Goal: Task Accomplishment & Management: Use online tool/utility

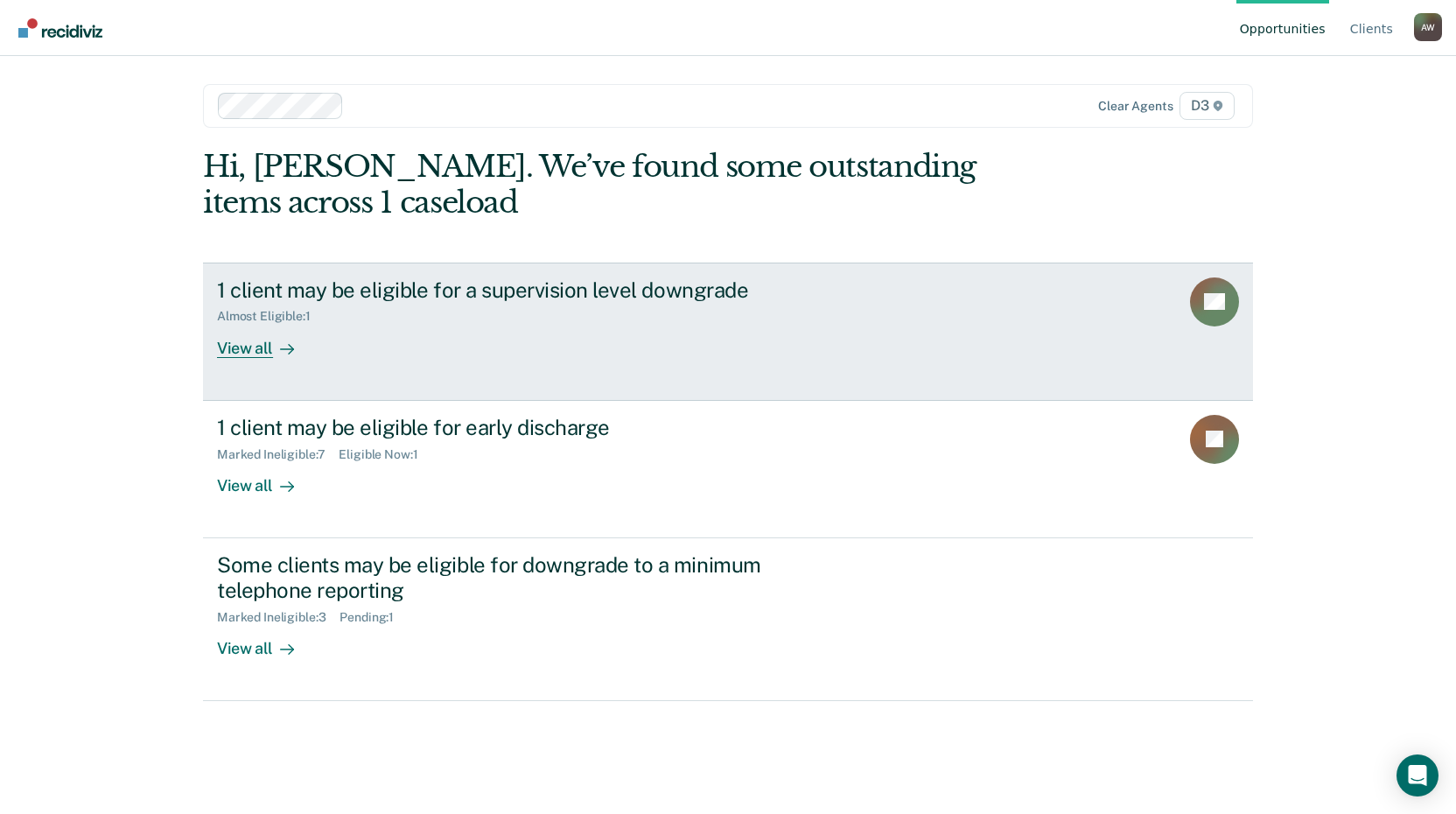
click at [270, 349] on div "View all" at bounding box center [266, 340] width 98 height 34
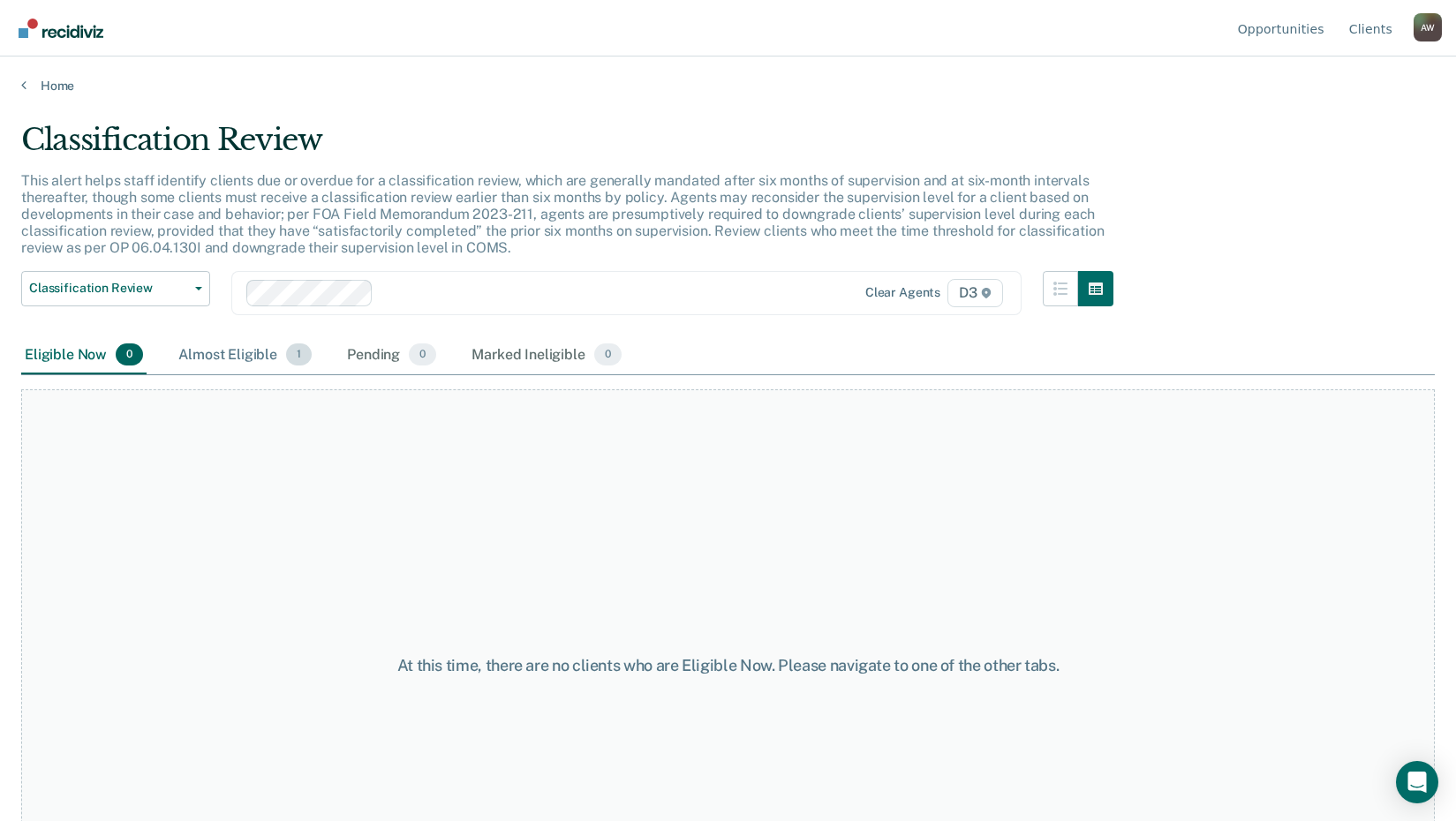
click at [244, 358] on div "Almost Eligible 1" at bounding box center [245, 356] width 141 height 39
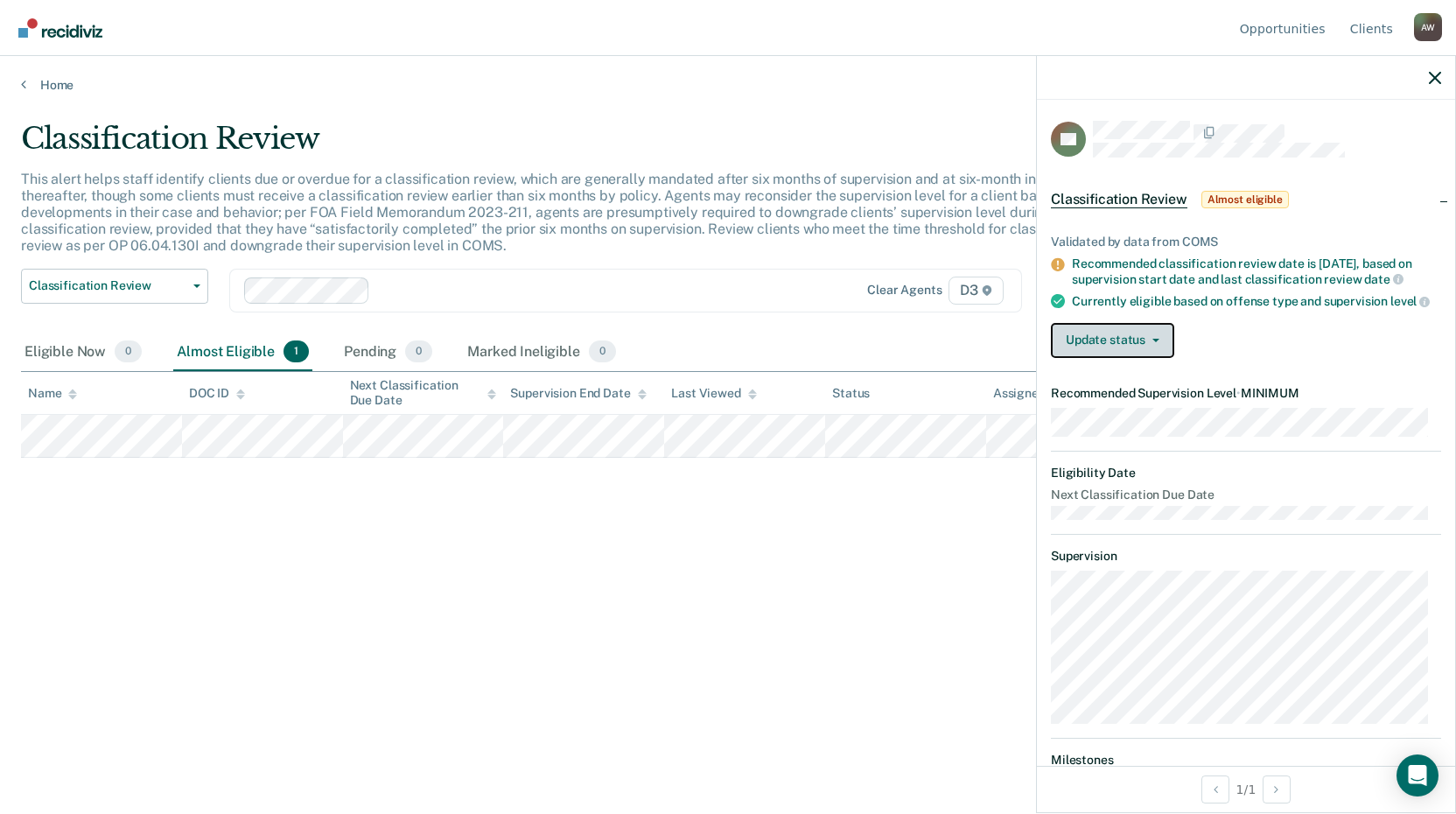
click at [1111, 352] on button "Update status" at bounding box center [1112, 340] width 124 height 35
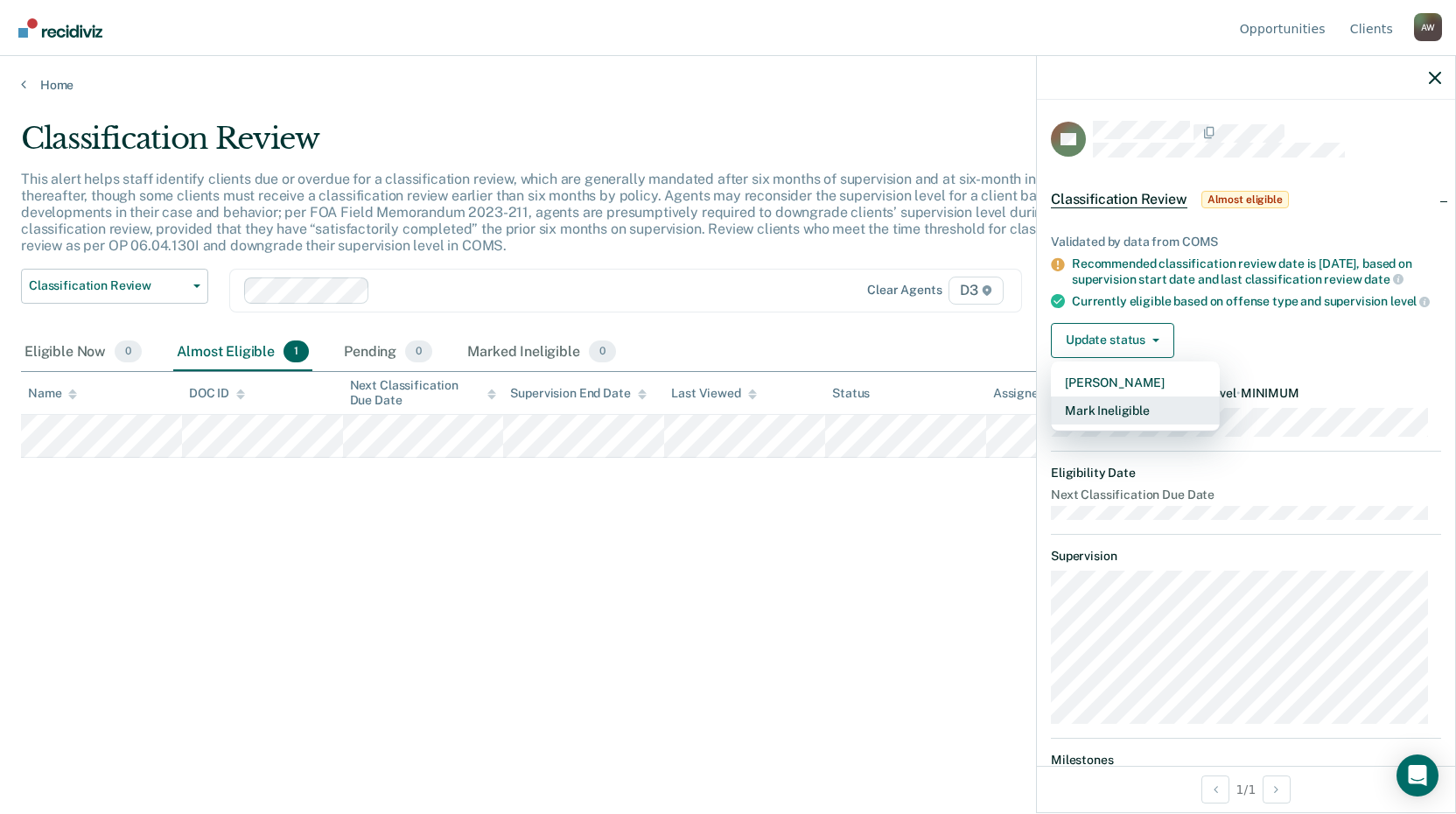
click at [1126, 423] on button "Mark Ineligible" at bounding box center [1134, 410] width 169 height 28
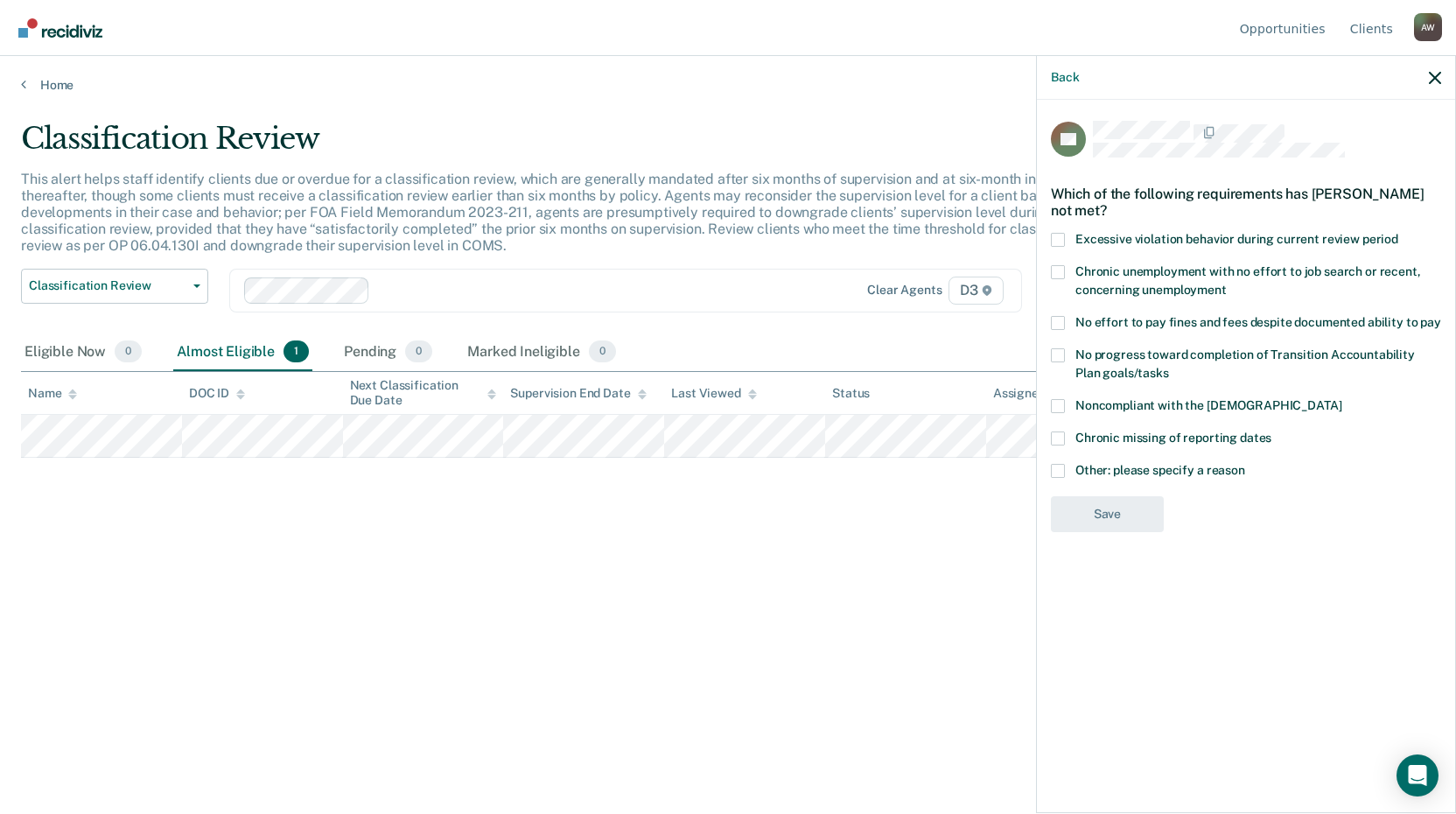
click at [1058, 239] on span at bounding box center [1057, 240] width 14 height 14
click at [1399, 233] on input "Excessive violation behavior during current review period" at bounding box center [1399, 233] width 0 height 0
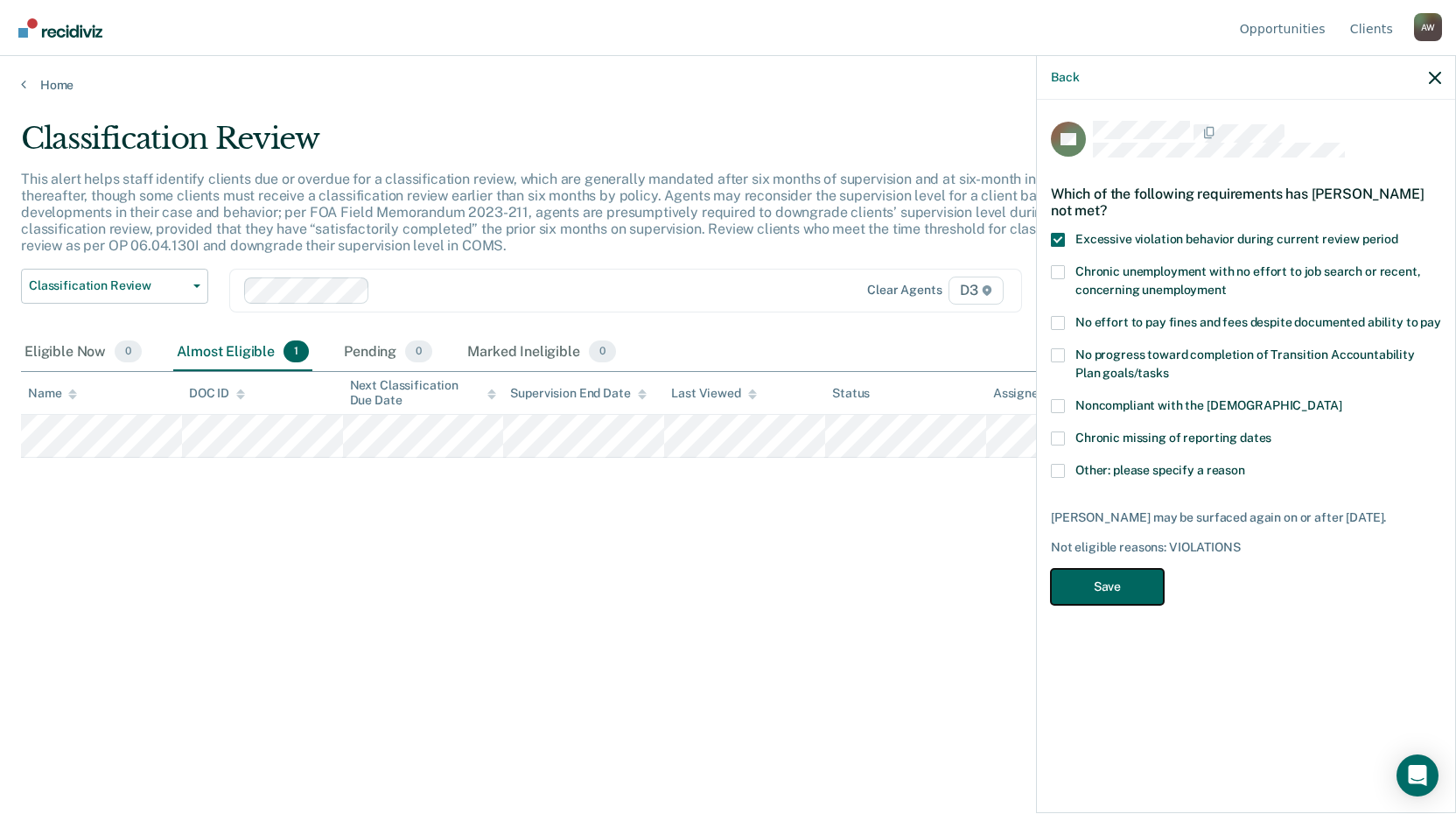
click at [1111, 586] on button "Save" at bounding box center [1107, 587] width 113 height 36
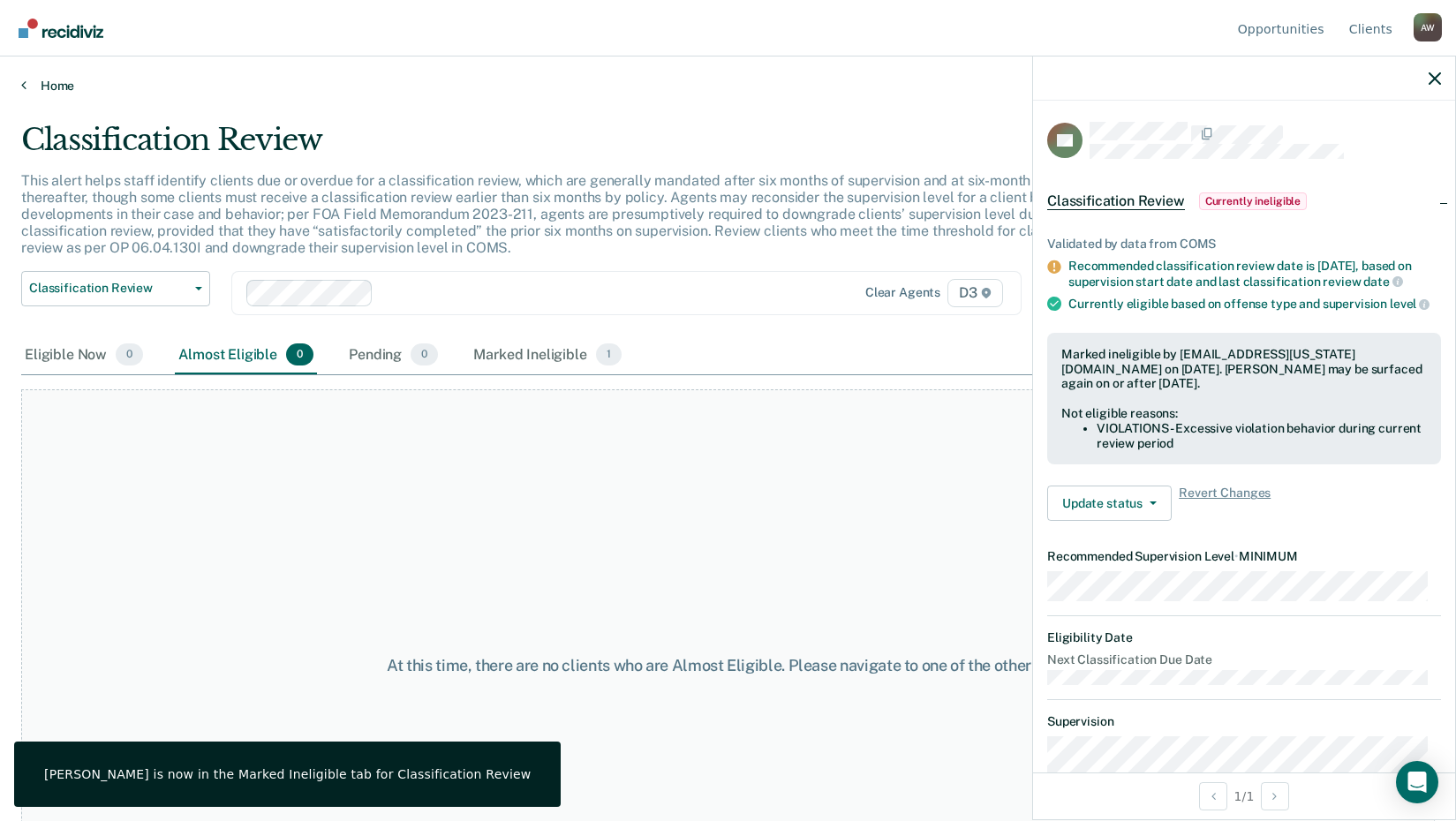
click at [77, 90] on link "Home" at bounding box center [728, 86] width 1414 height 16
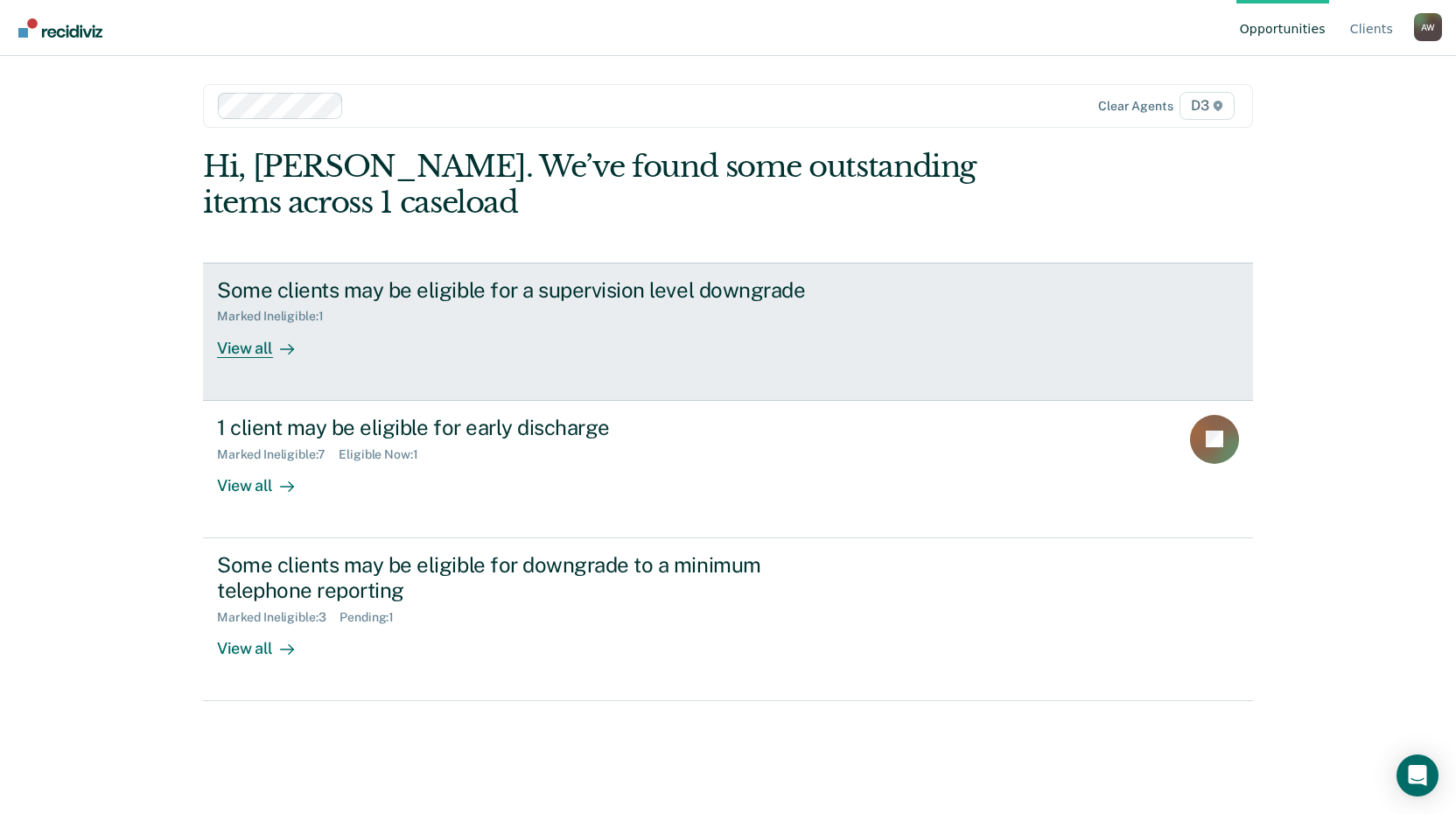
click at [246, 347] on div "View all" at bounding box center [266, 340] width 98 height 34
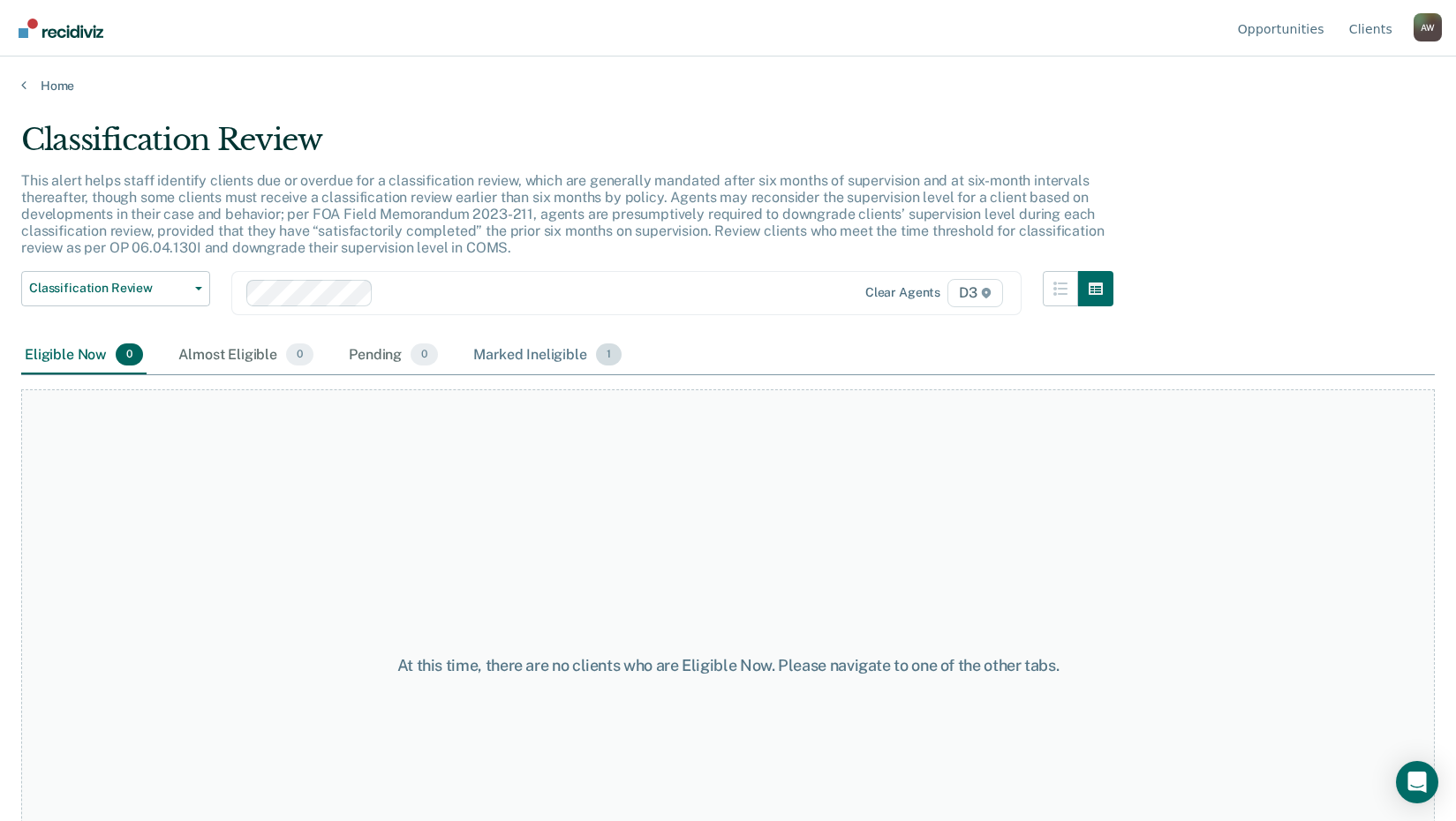
click at [509, 360] on div "Marked Ineligible 1" at bounding box center [548, 356] width 155 height 39
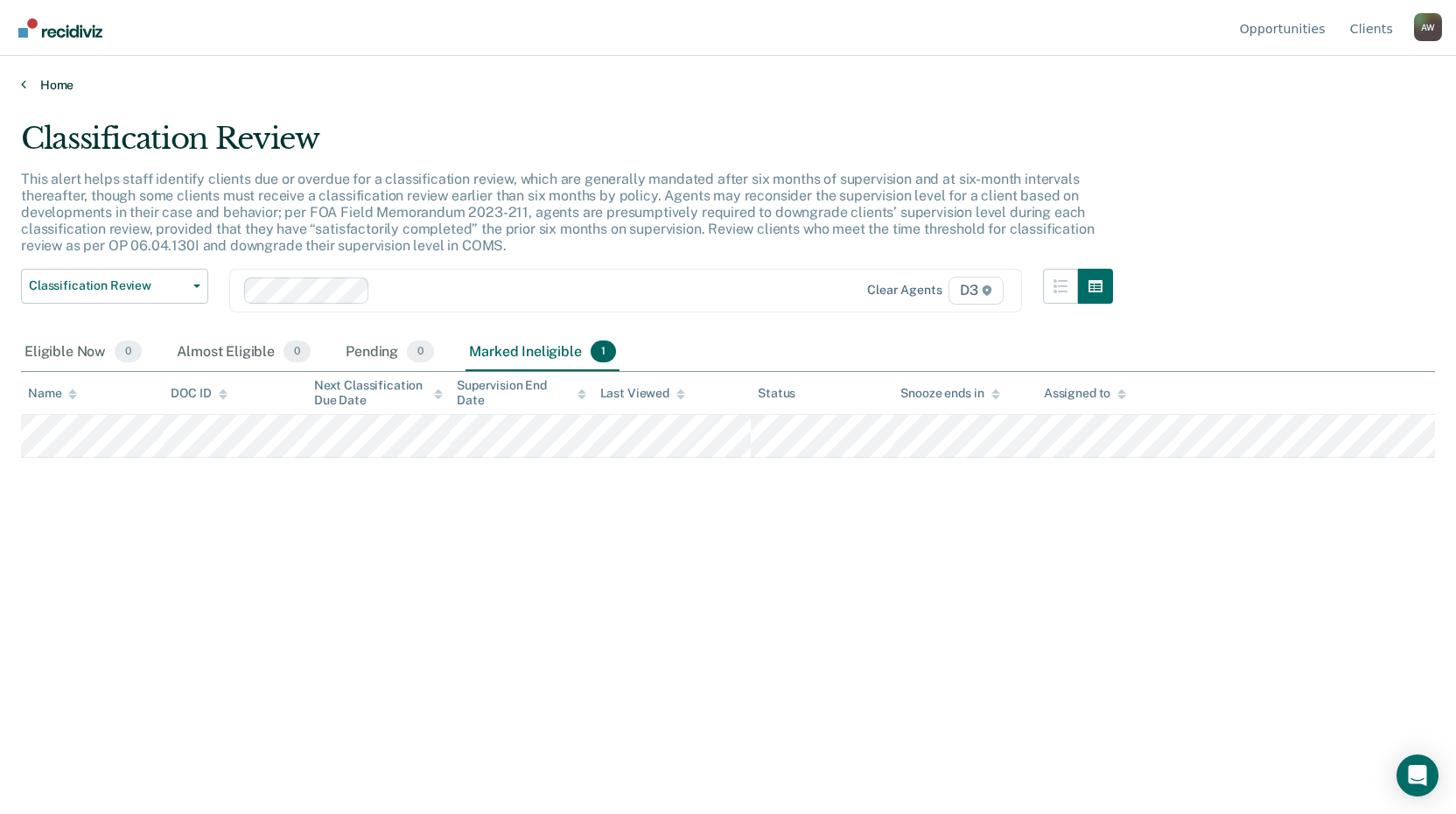
click at [48, 90] on link "Home" at bounding box center [728, 85] width 1414 height 16
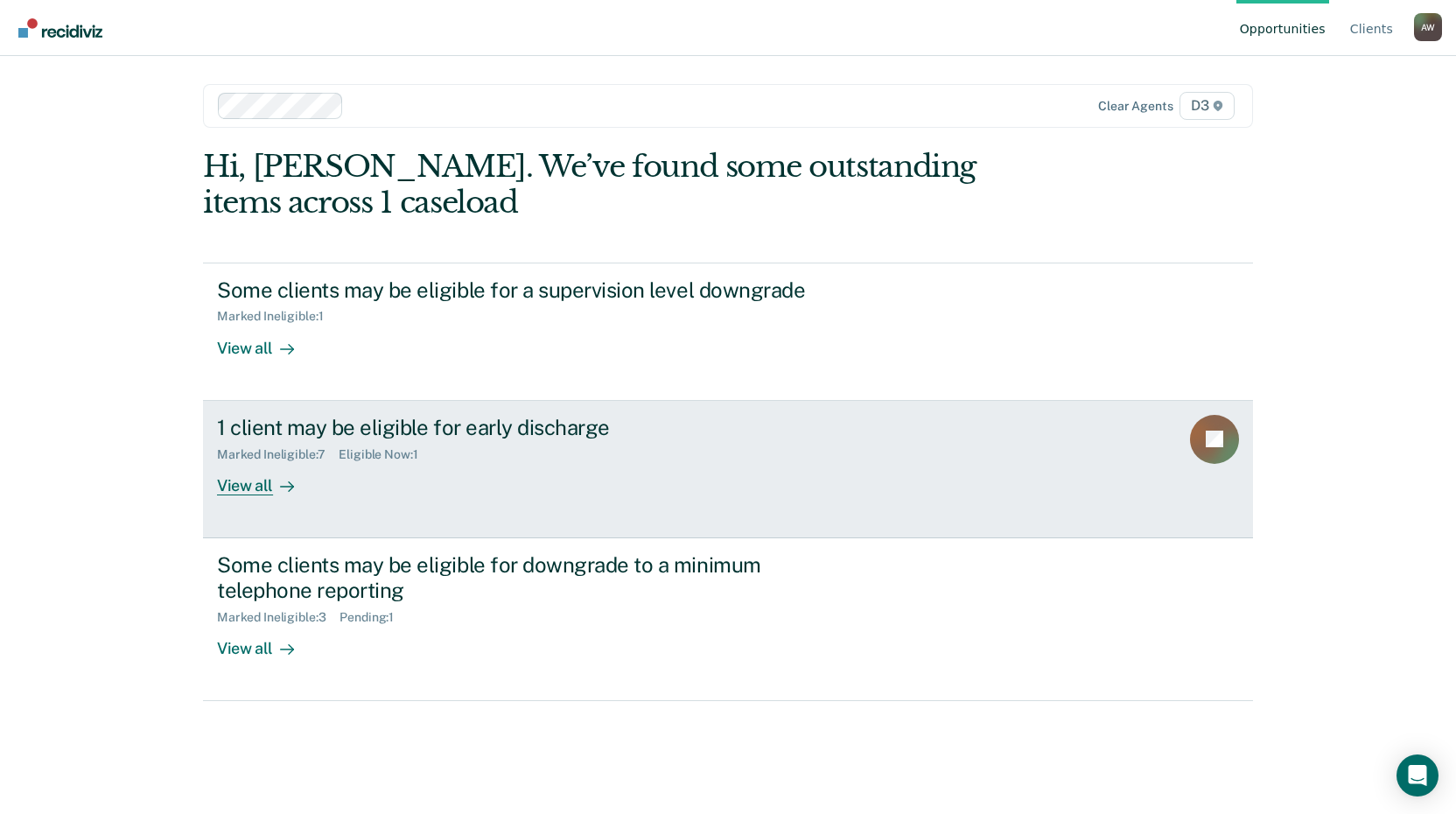
click at [256, 485] on div "View all" at bounding box center [266, 478] width 98 height 34
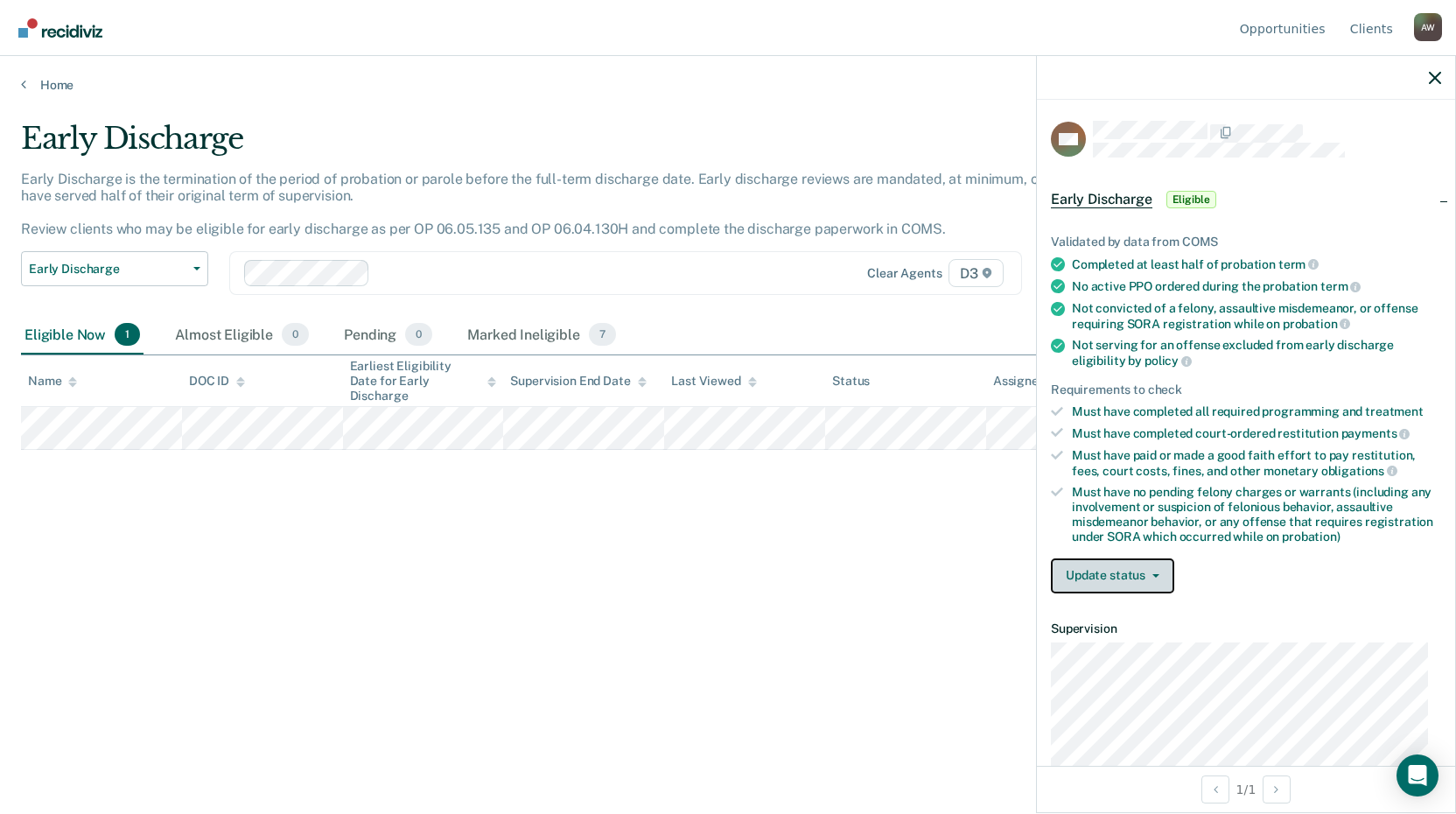
click at [1076, 582] on button "Update status" at bounding box center [1112, 576] width 124 height 35
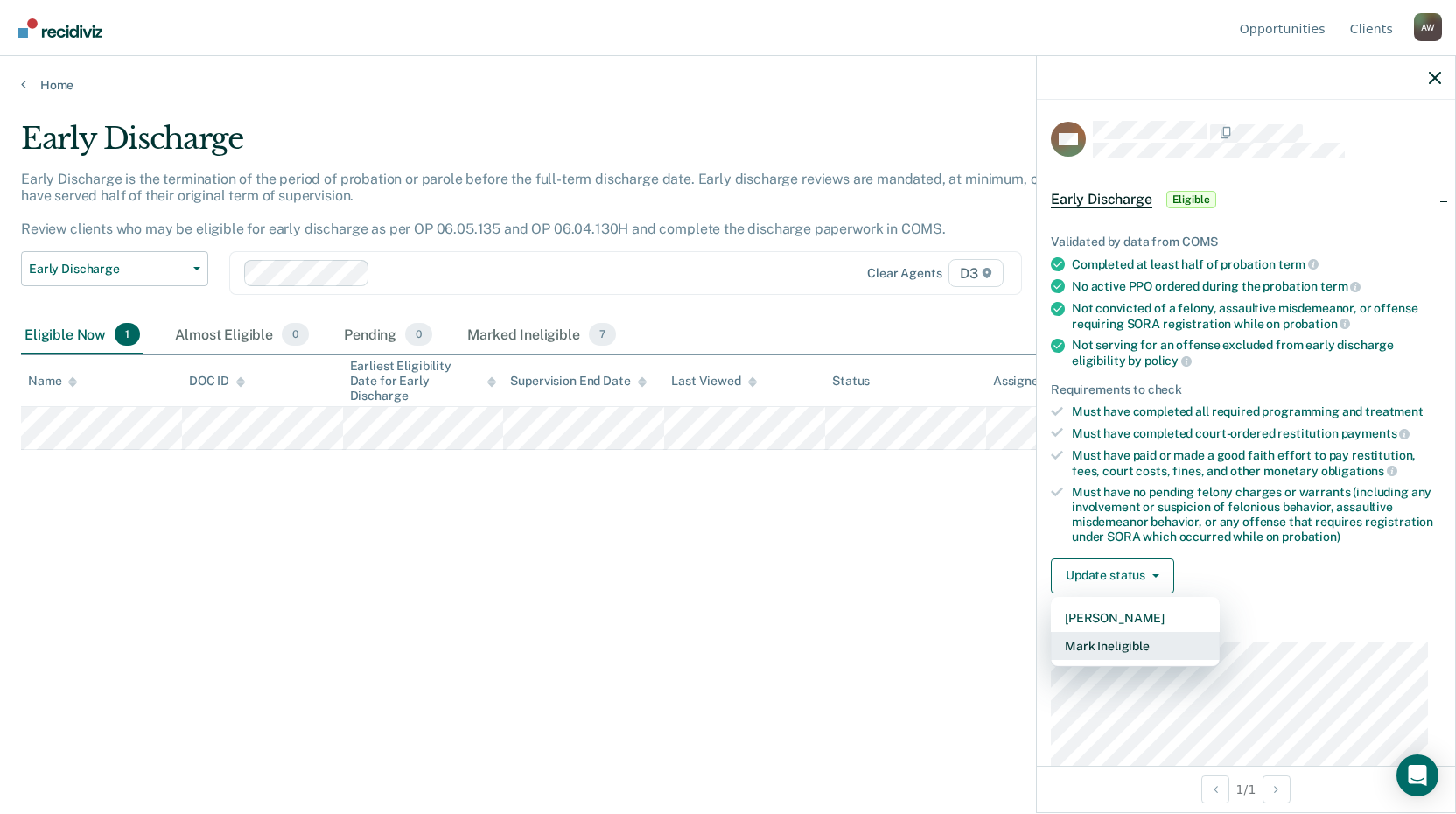
click at [1099, 646] on button "Mark Ineligible" at bounding box center [1134, 645] width 169 height 28
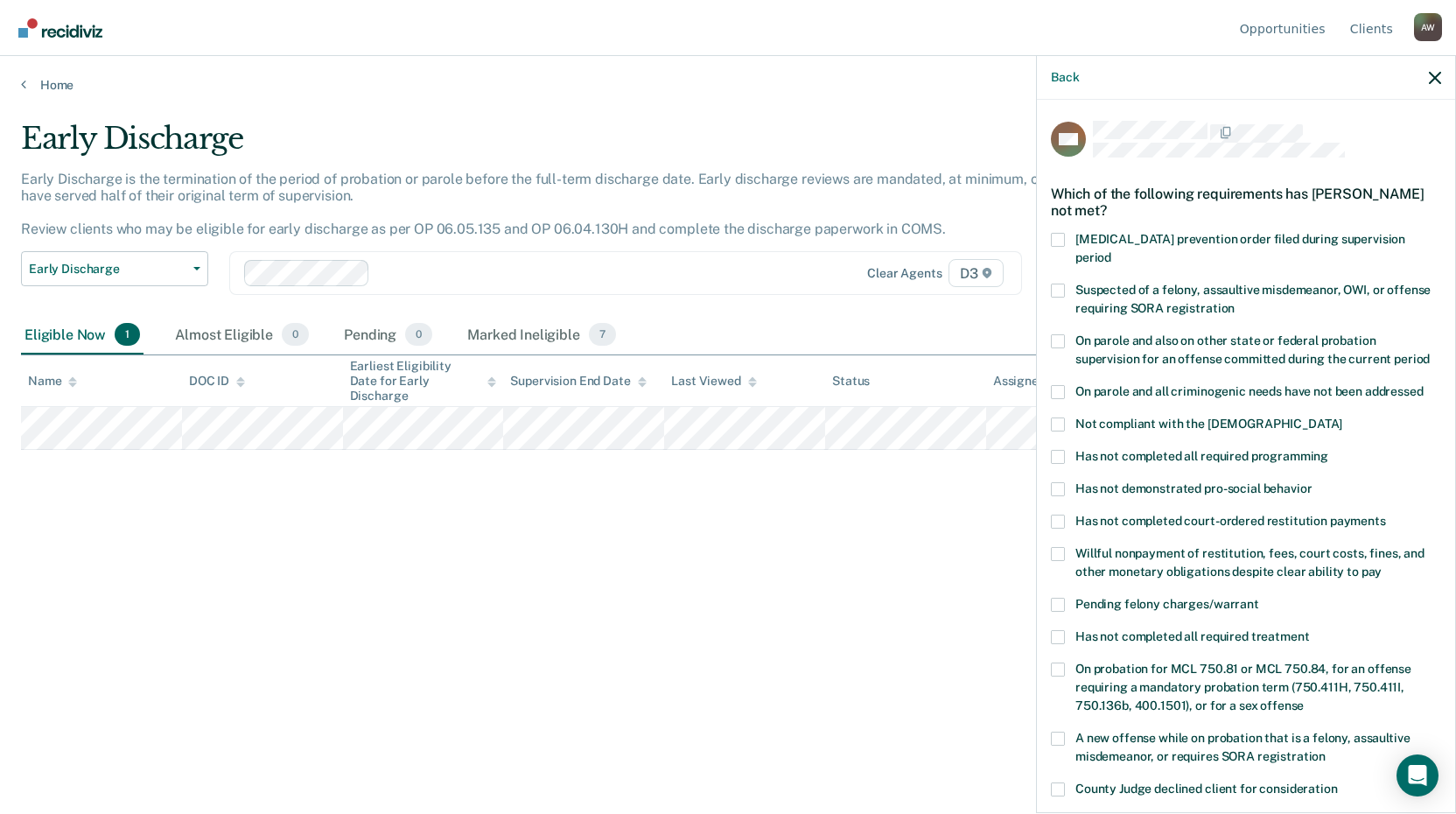
click at [1054, 417] on span at bounding box center [1057, 424] width 14 height 14
click at [1342, 417] on input "Not compliant with the [DEMOGRAPHIC_DATA]" at bounding box center [1342, 417] width 0 height 0
click at [1057, 450] on span at bounding box center [1057, 457] width 14 height 14
click at [1328, 450] on input "Has not completed all required programming" at bounding box center [1328, 450] width 0 height 0
click at [1059, 483] on span at bounding box center [1057, 489] width 14 height 14
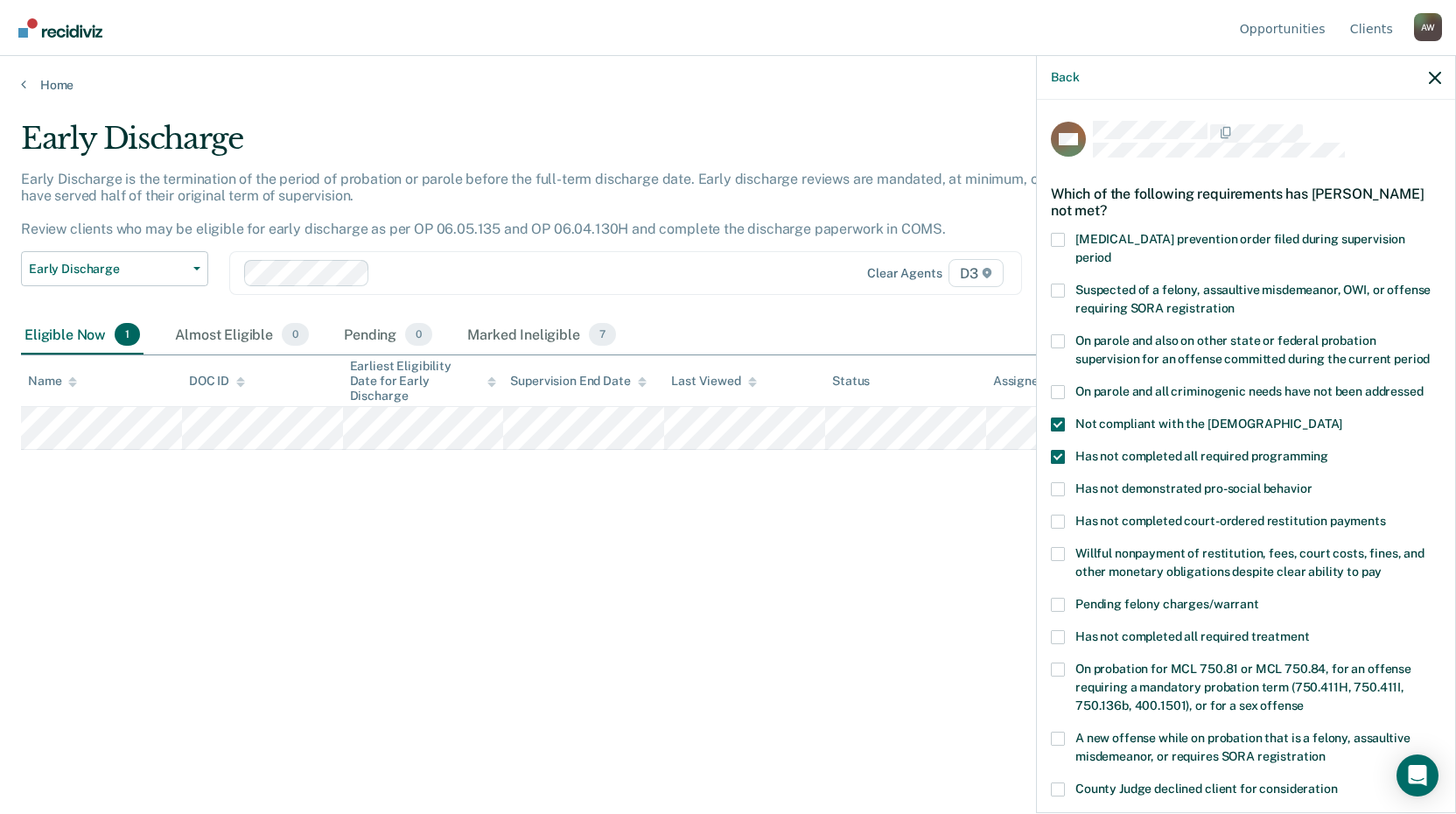
click at [1312, 483] on input "Has not demonstrated pro-social behavior" at bounding box center [1312, 483] width 0 height 0
click at [1058, 515] on span at bounding box center [1057, 522] width 14 height 14
click at [1386, 515] on input "Has not completed court-ordered restitution payments" at bounding box center [1386, 515] width 0 height 0
click at [1056, 547] on span at bounding box center [1057, 554] width 14 height 14
click at [1382, 565] on input "Willful nonpayment of restitution, fees, court costs, fines, and other monetary…" at bounding box center [1382, 565] width 0 height 0
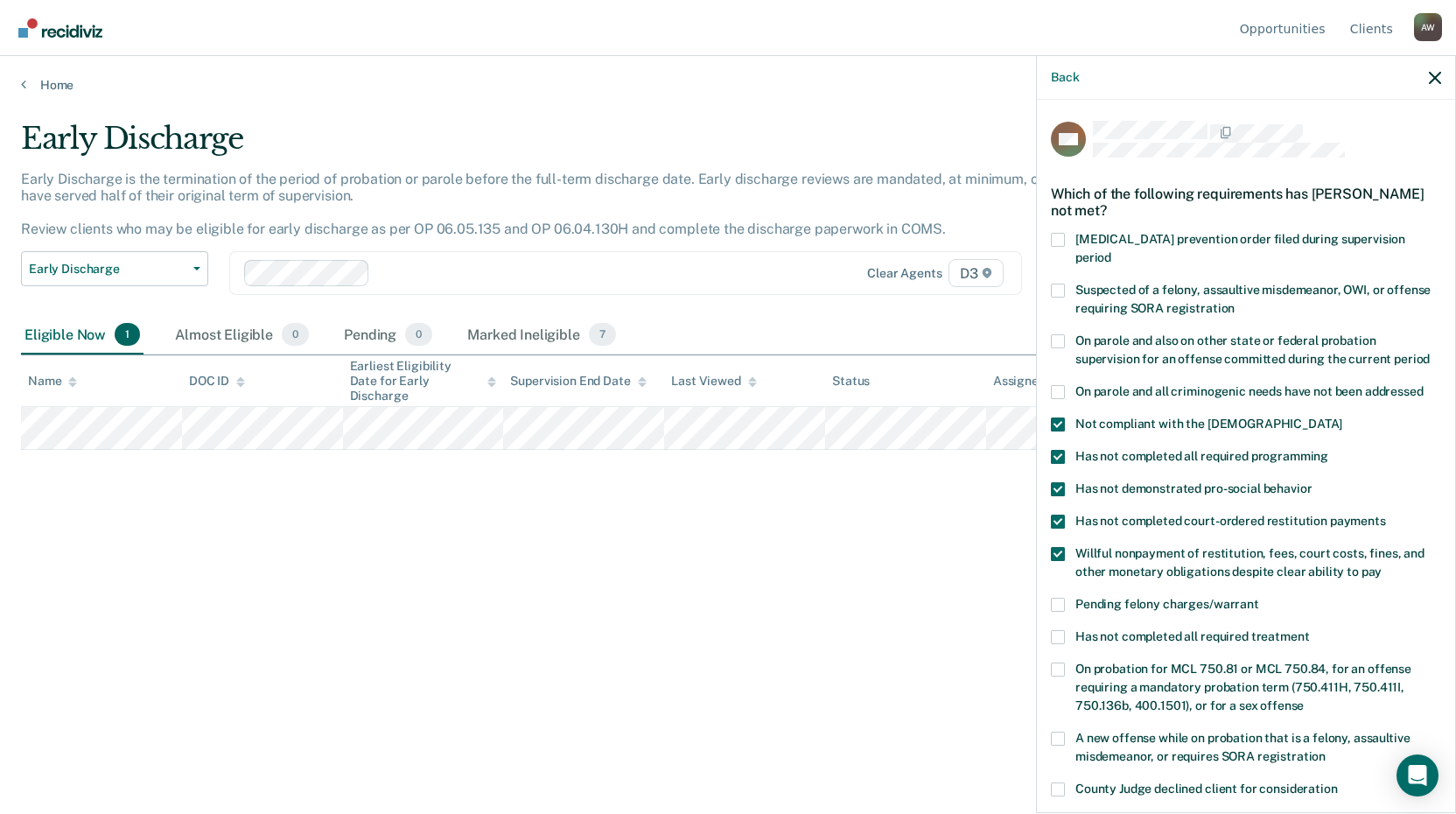
click at [1059, 598] on span at bounding box center [1057, 604] width 14 height 14
click at [1259, 598] on input "Pending felony charges/warrant" at bounding box center [1259, 598] width 0 height 0
click at [1059, 631] on span at bounding box center [1057, 638] width 14 height 14
click at [1309, 631] on input "Has not completed all required treatment" at bounding box center [1309, 631] width 0 height 0
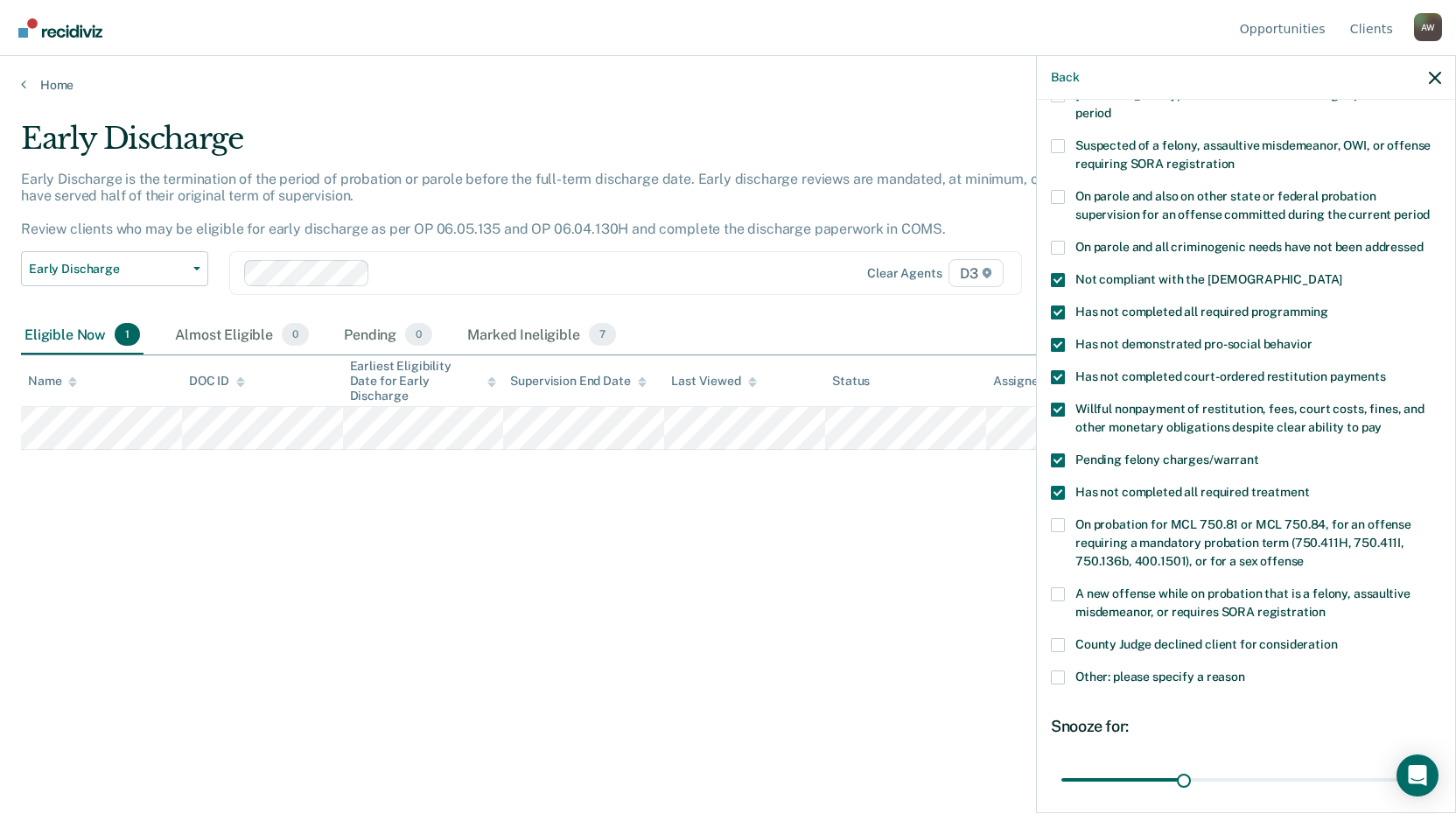
scroll to position [175, 0]
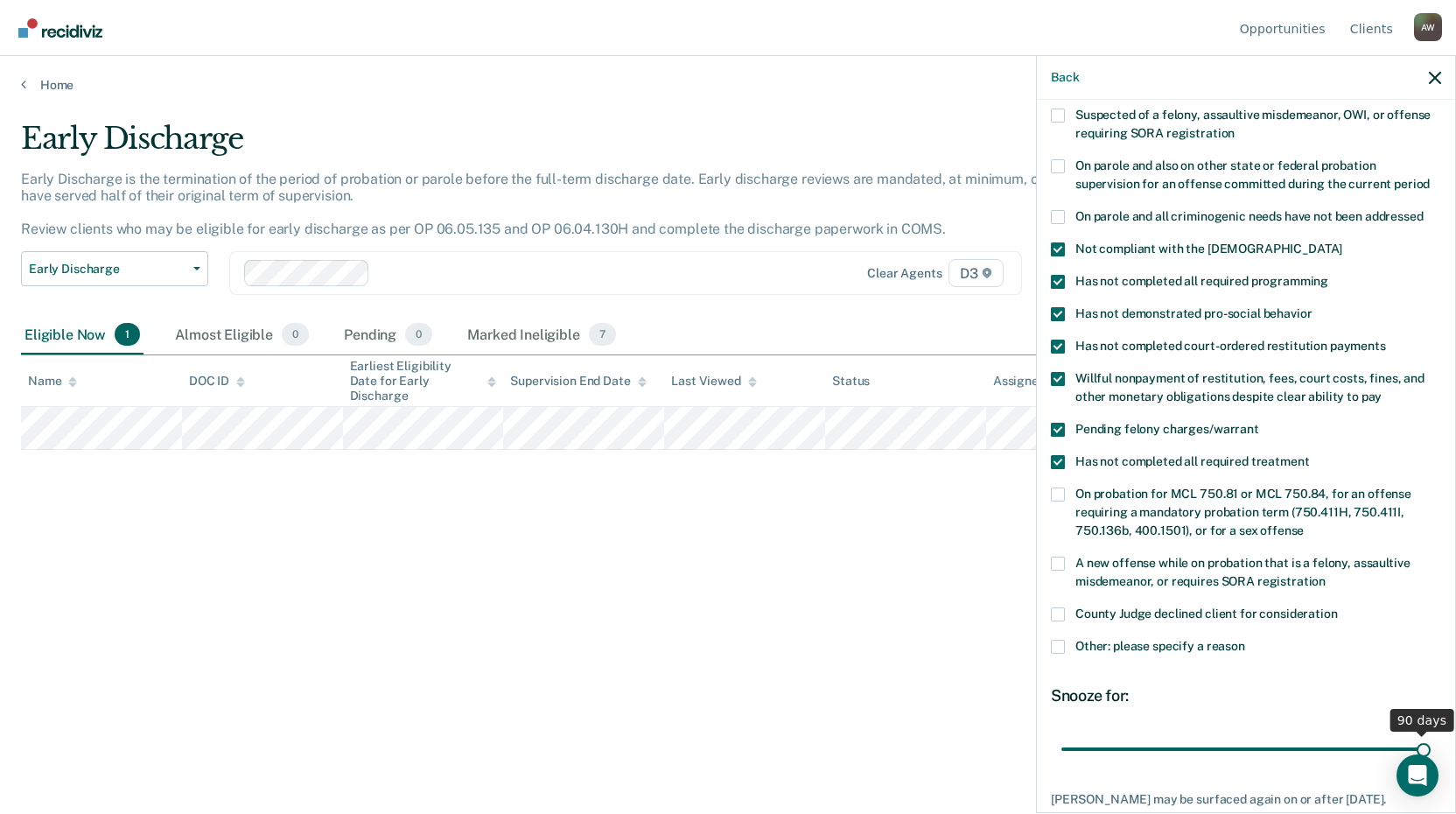
drag, startPoint x: 1183, startPoint y: 732, endPoint x: 1461, endPoint y: 724, distance: 278.1
type input "90"
click at [1431, 733] on input "range" at bounding box center [1245, 748] width 369 height 30
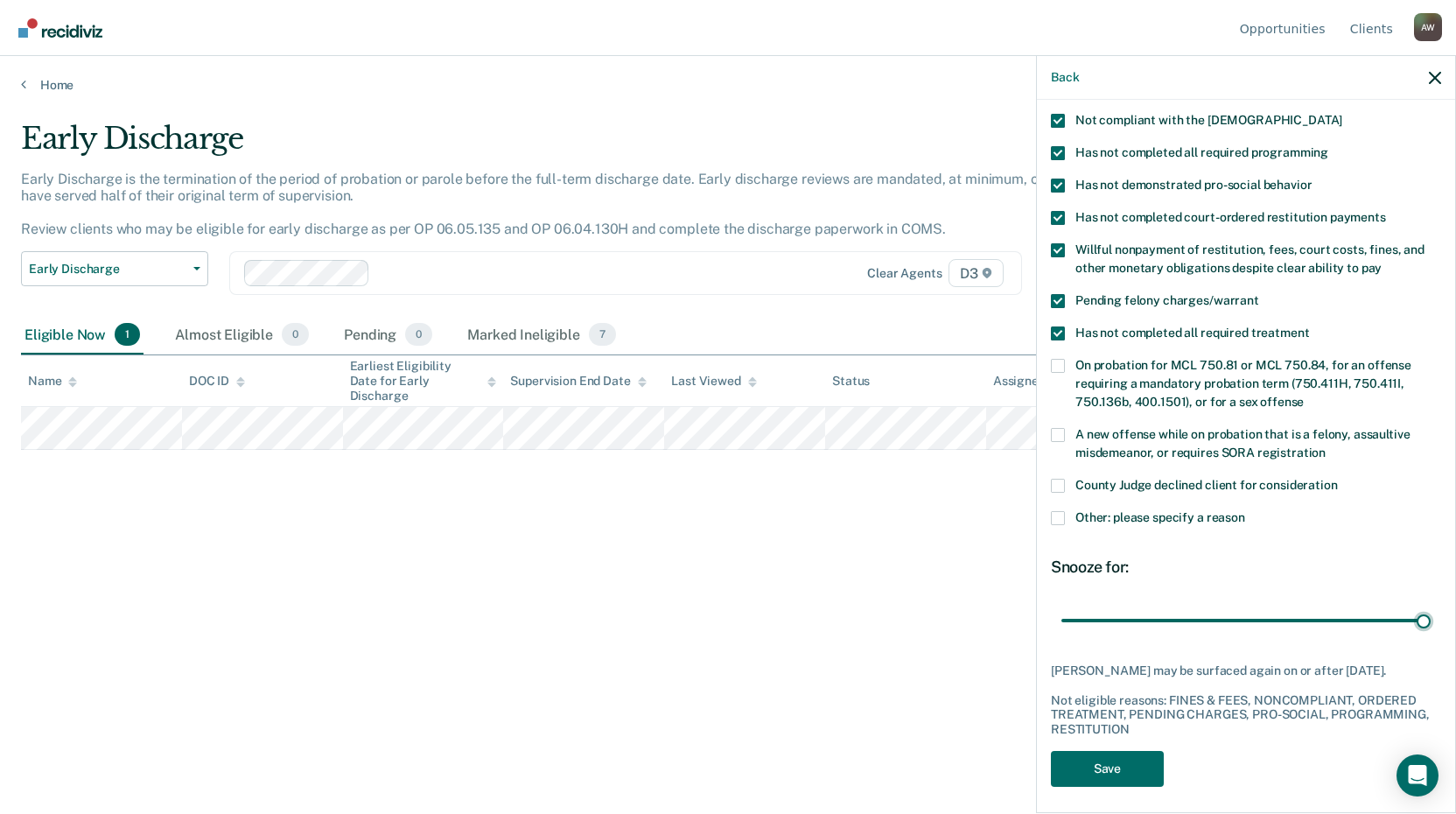
scroll to position [306, 0]
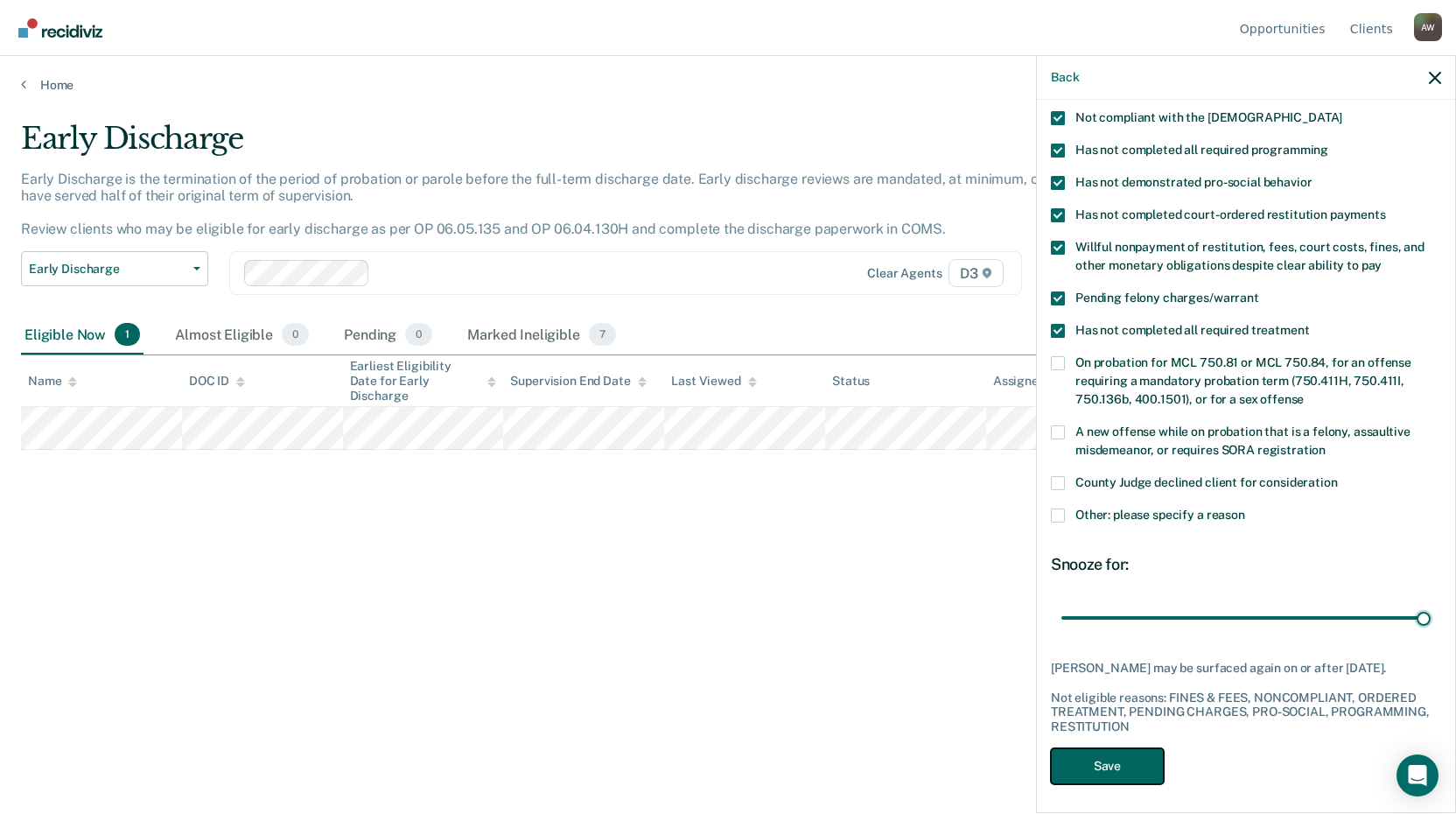
click at [1104, 763] on button "Save" at bounding box center [1107, 766] width 113 height 36
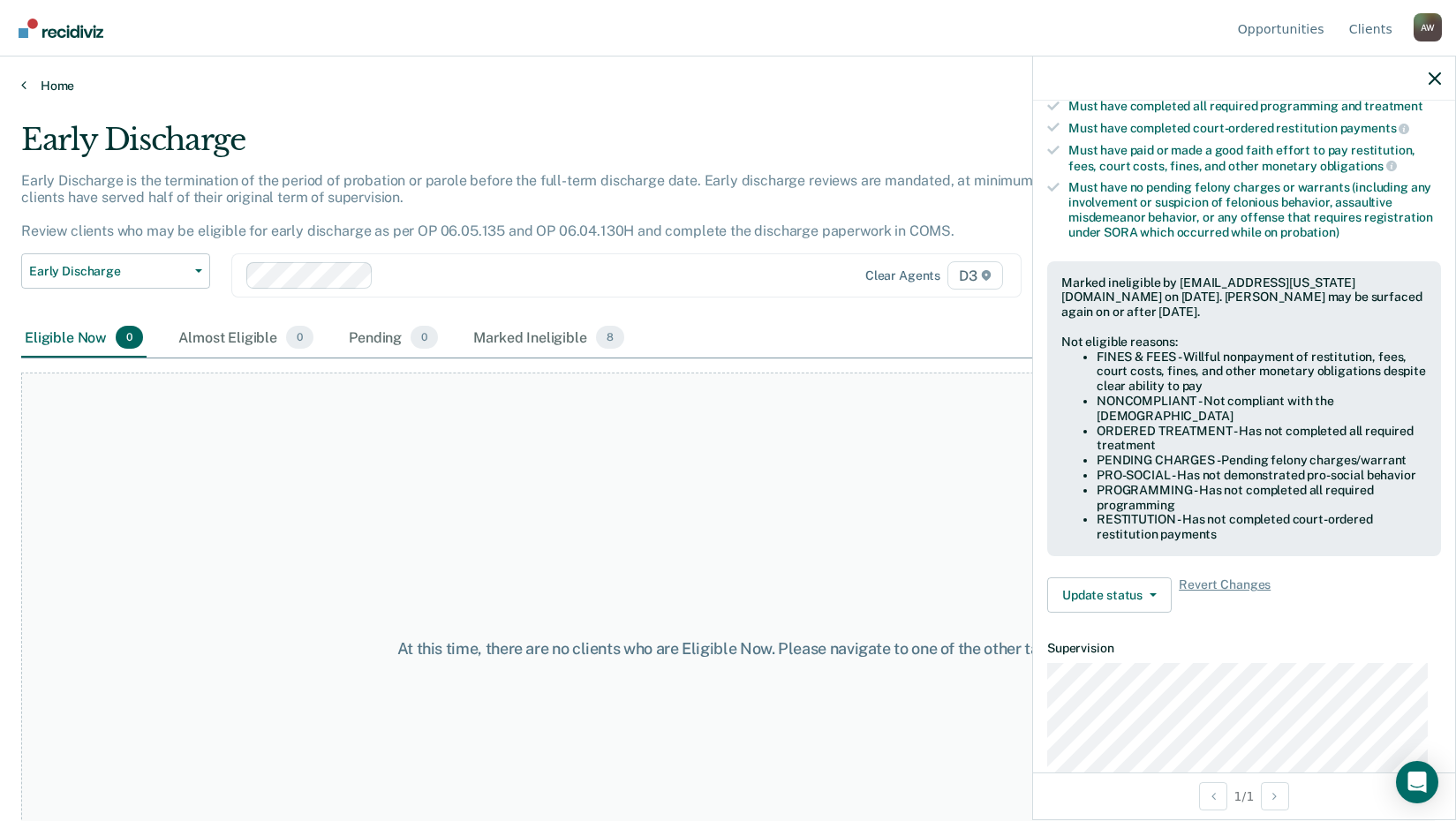
click at [51, 84] on link "Home" at bounding box center [728, 86] width 1414 height 16
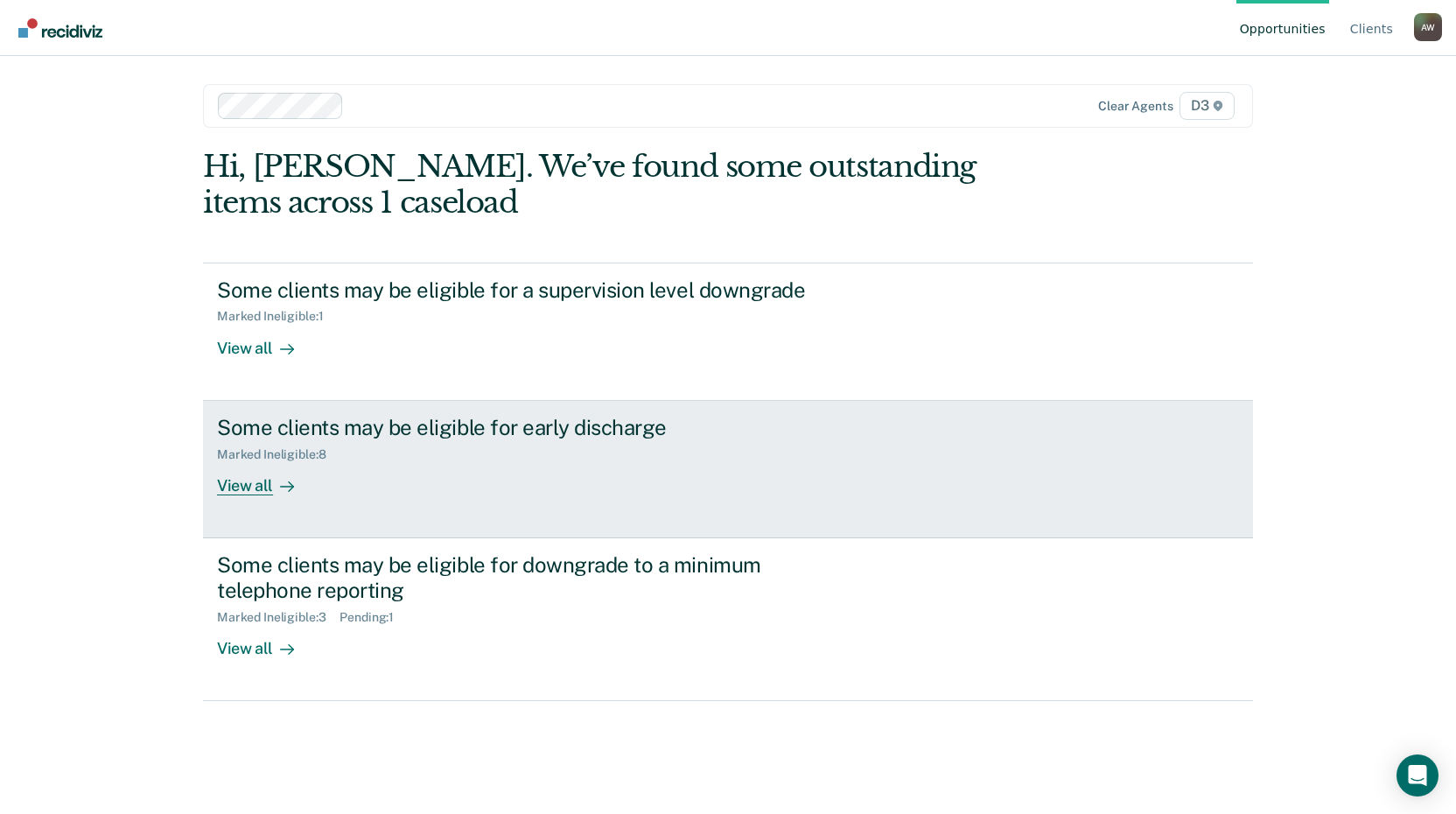
click at [245, 489] on div "View all" at bounding box center [266, 478] width 98 height 34
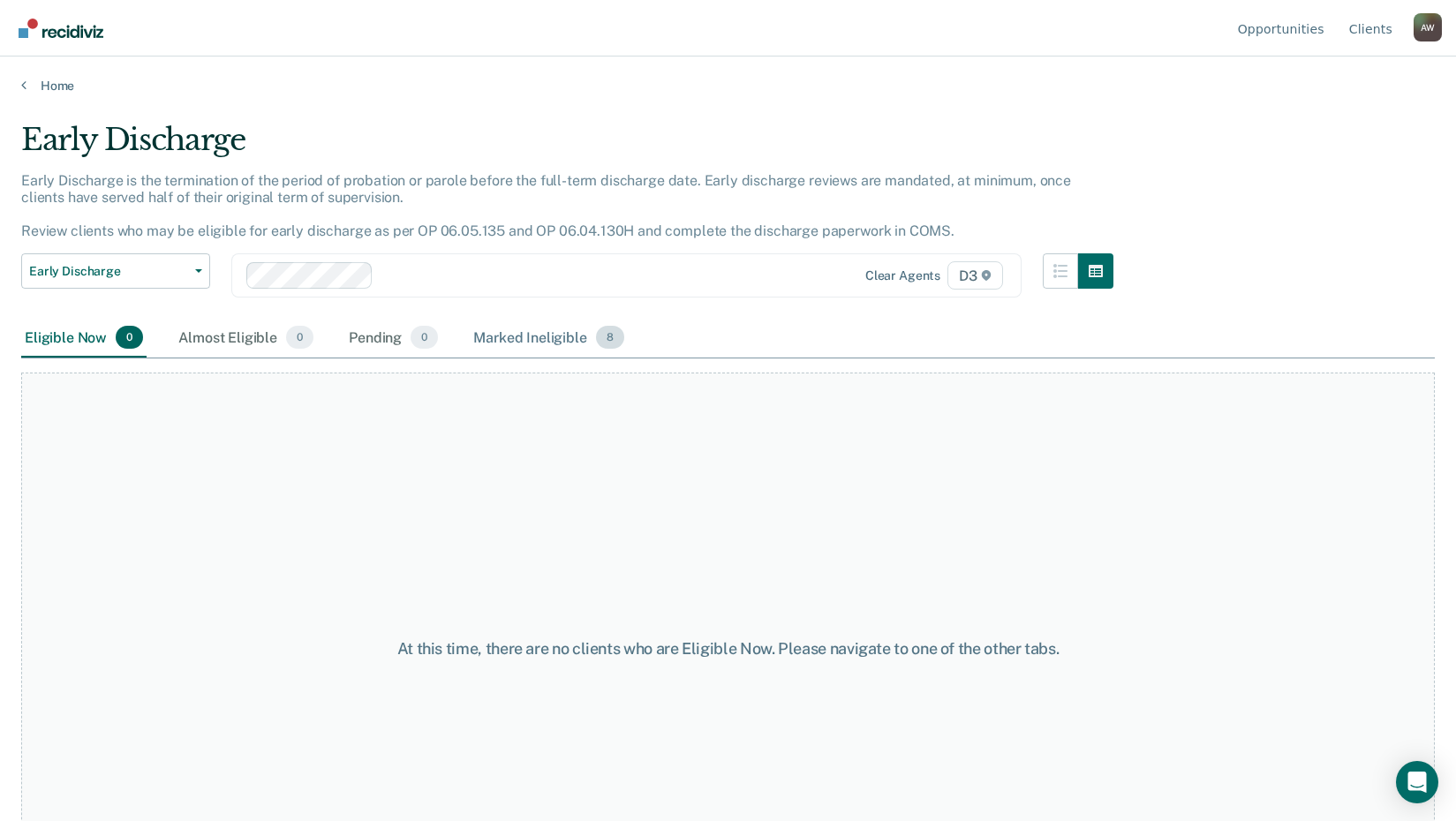
click at [557, 340] on div "Marked Ineligible 8" at bounding box center [549, 338] width 158 height 39
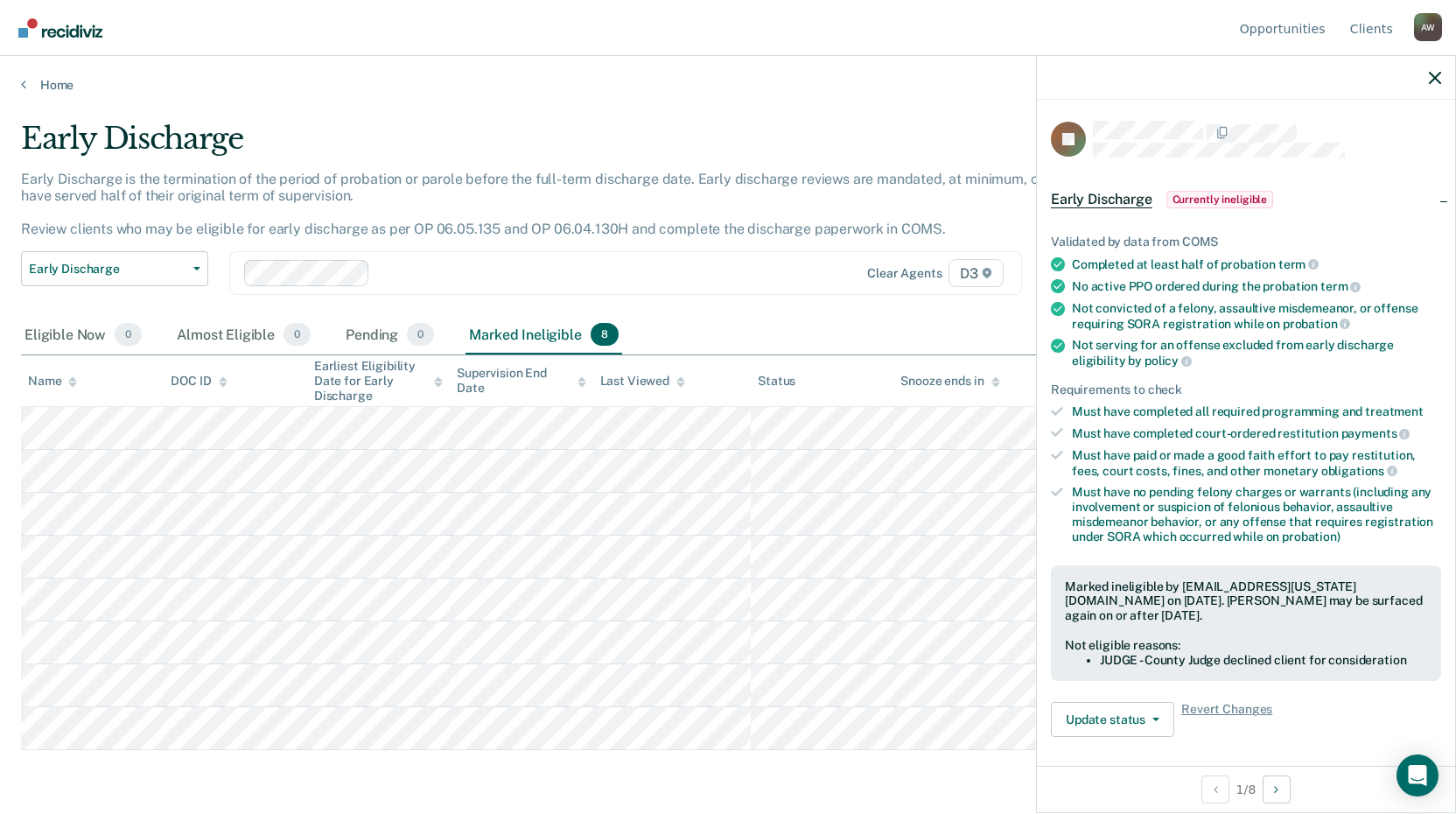
click at [556, 251] on div "Early Discharge is the termination of the period of probation or parole before …" at bounding box center [567, 212] width 1092 height 82
click at [39, 82] on link "Home" at bounding box center [728, 85] width 1414 height 16
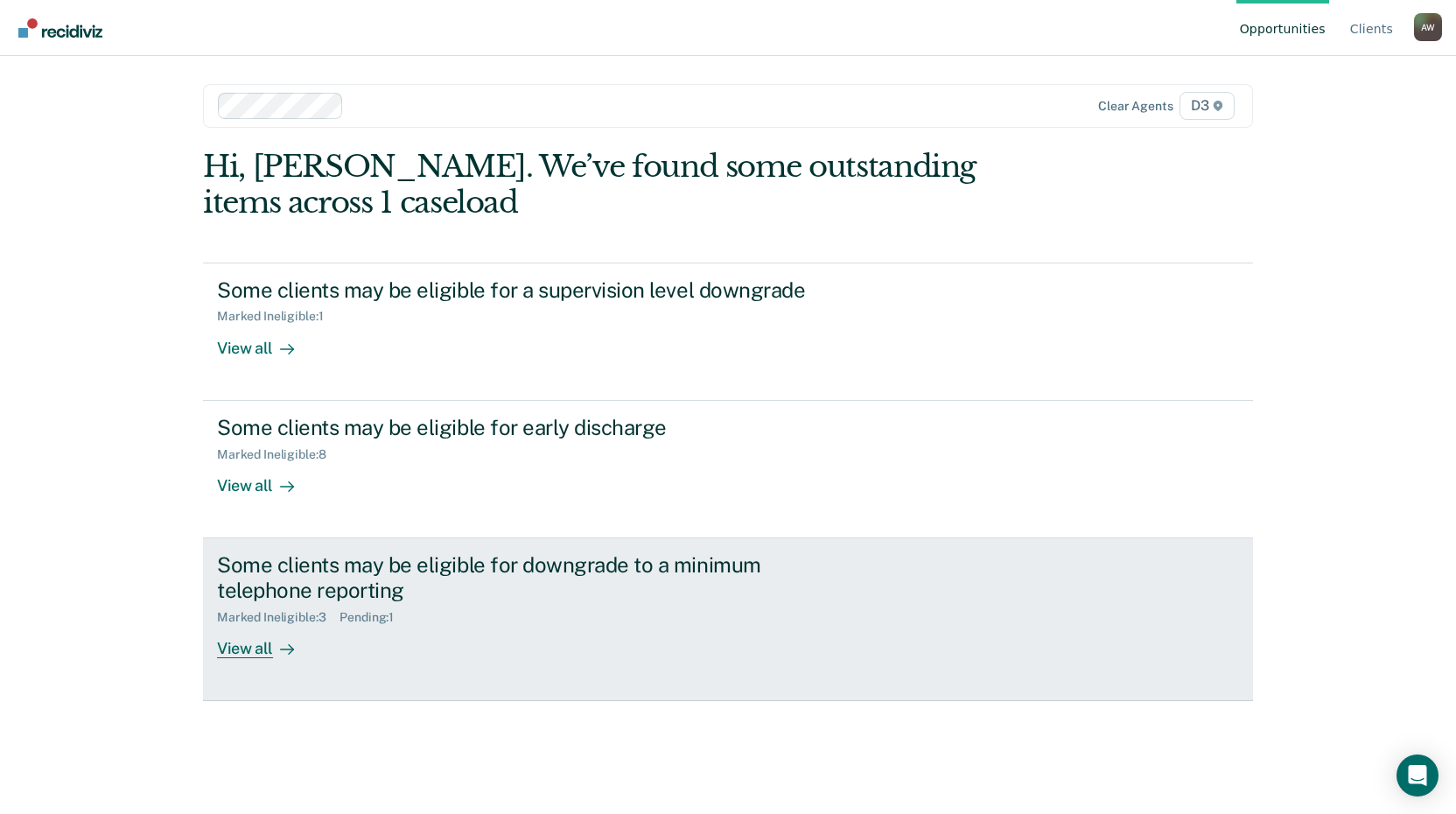
click at [260, 647] on div "View all" at bounding box center [266, 640] width 98 height 34
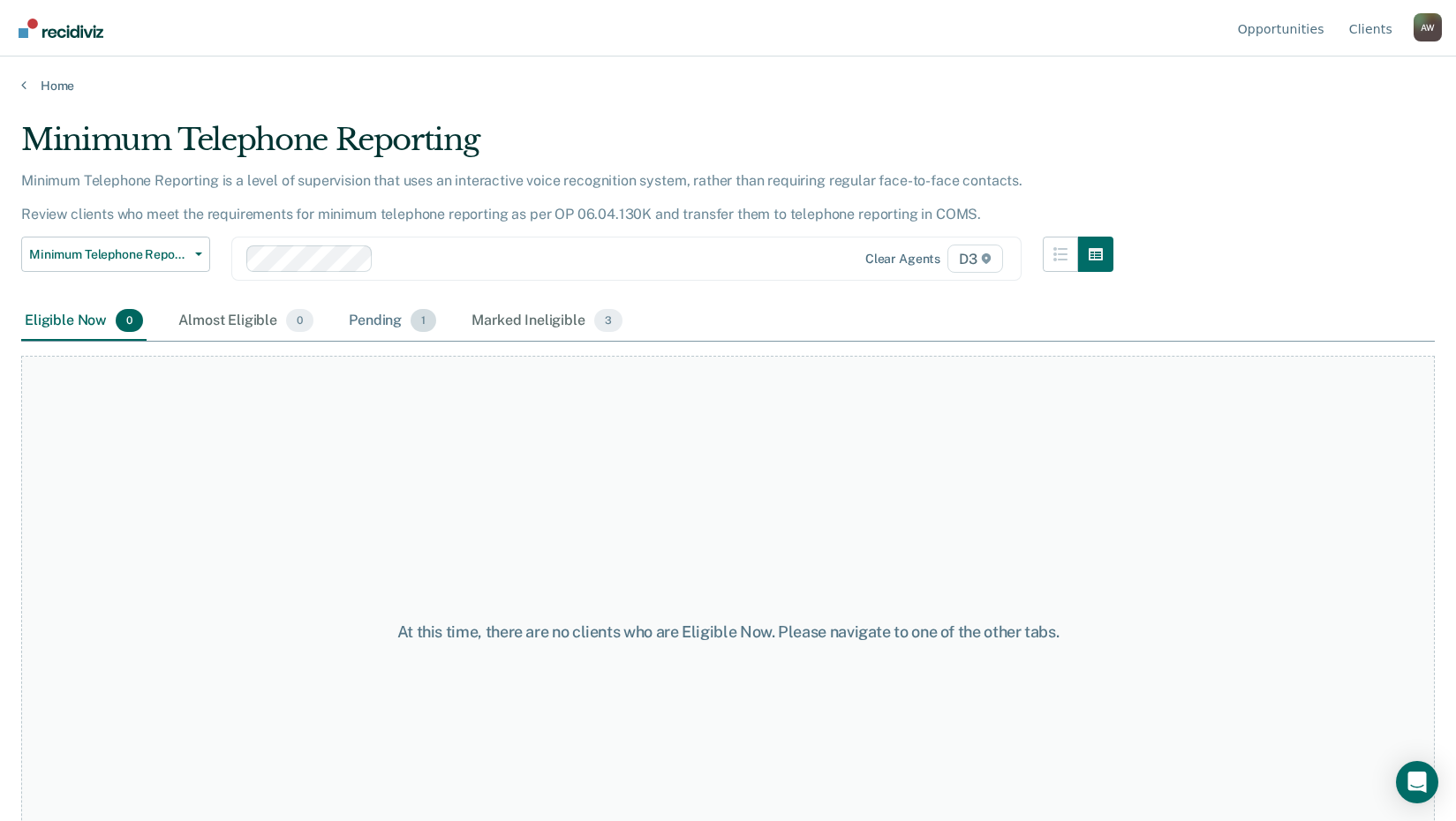
click at [367, 318] on div "Pending 1" at bounding box center [392, 322] width 94 height 39
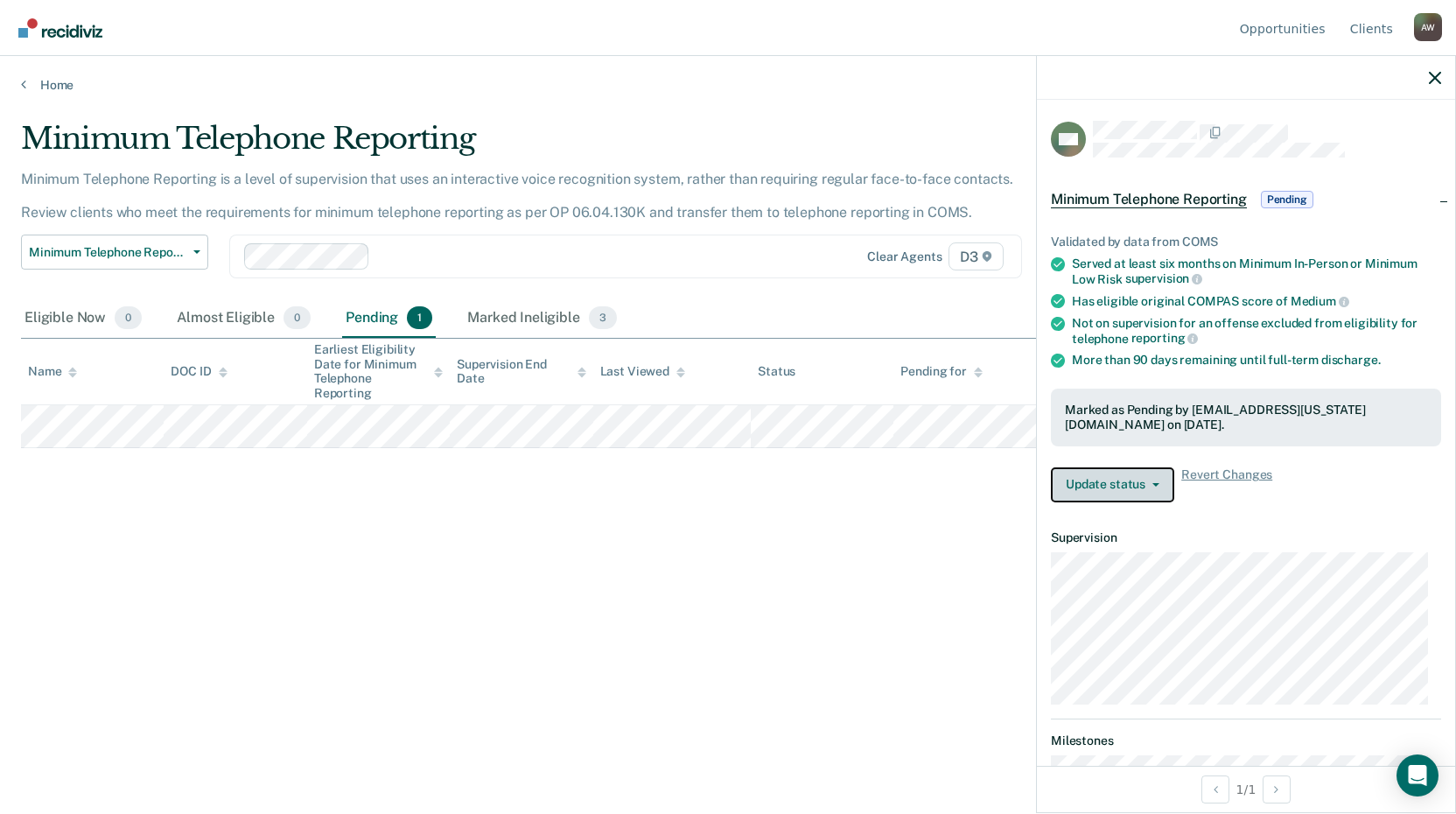
click at [1127, 484] on button "Update status" at bounding box center [1112, 485] width 124 height 35
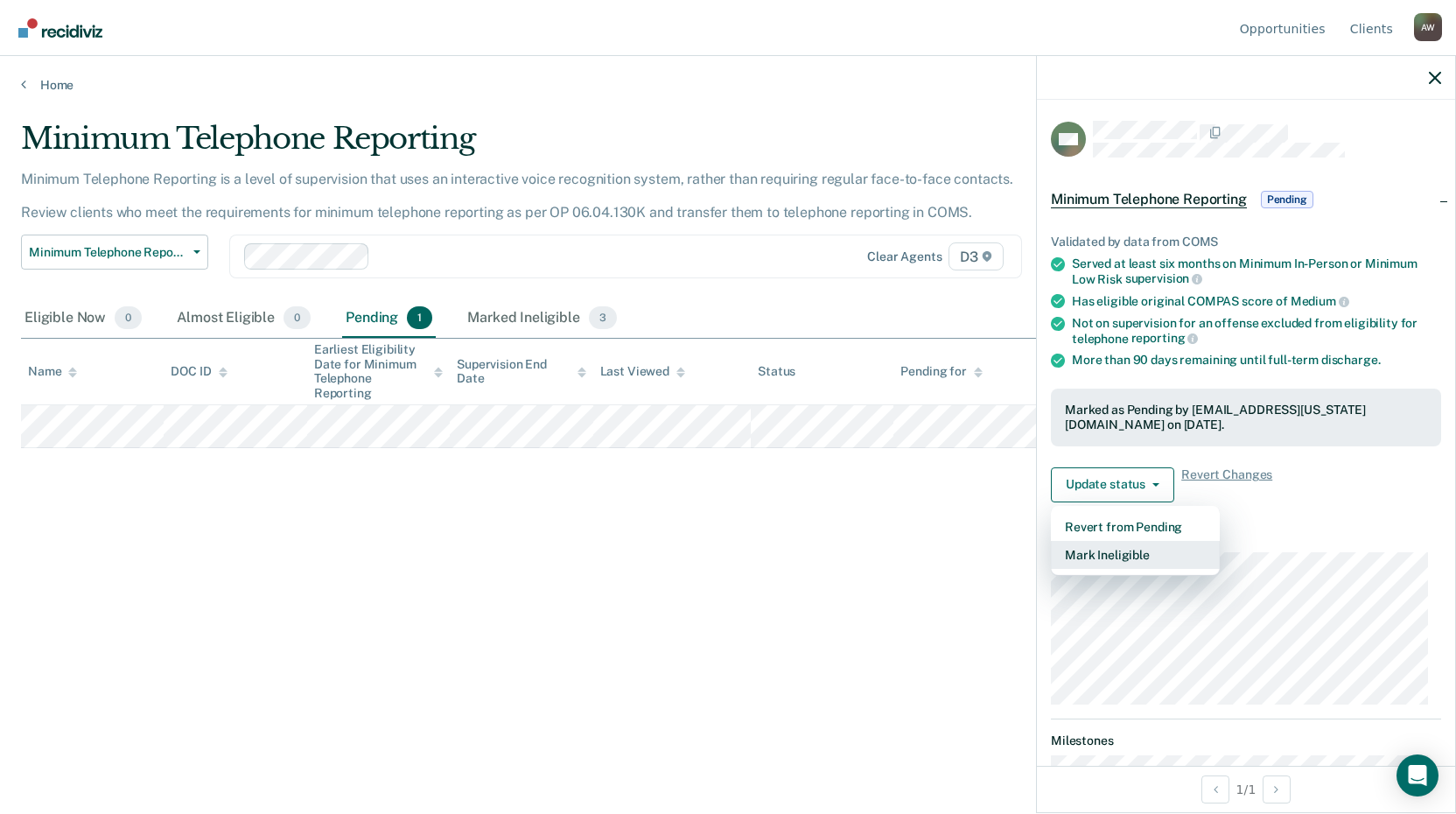
click at [1122, 556] on button "Mark Ineligible" at bounding box center [1134, 555] width 169 height 28
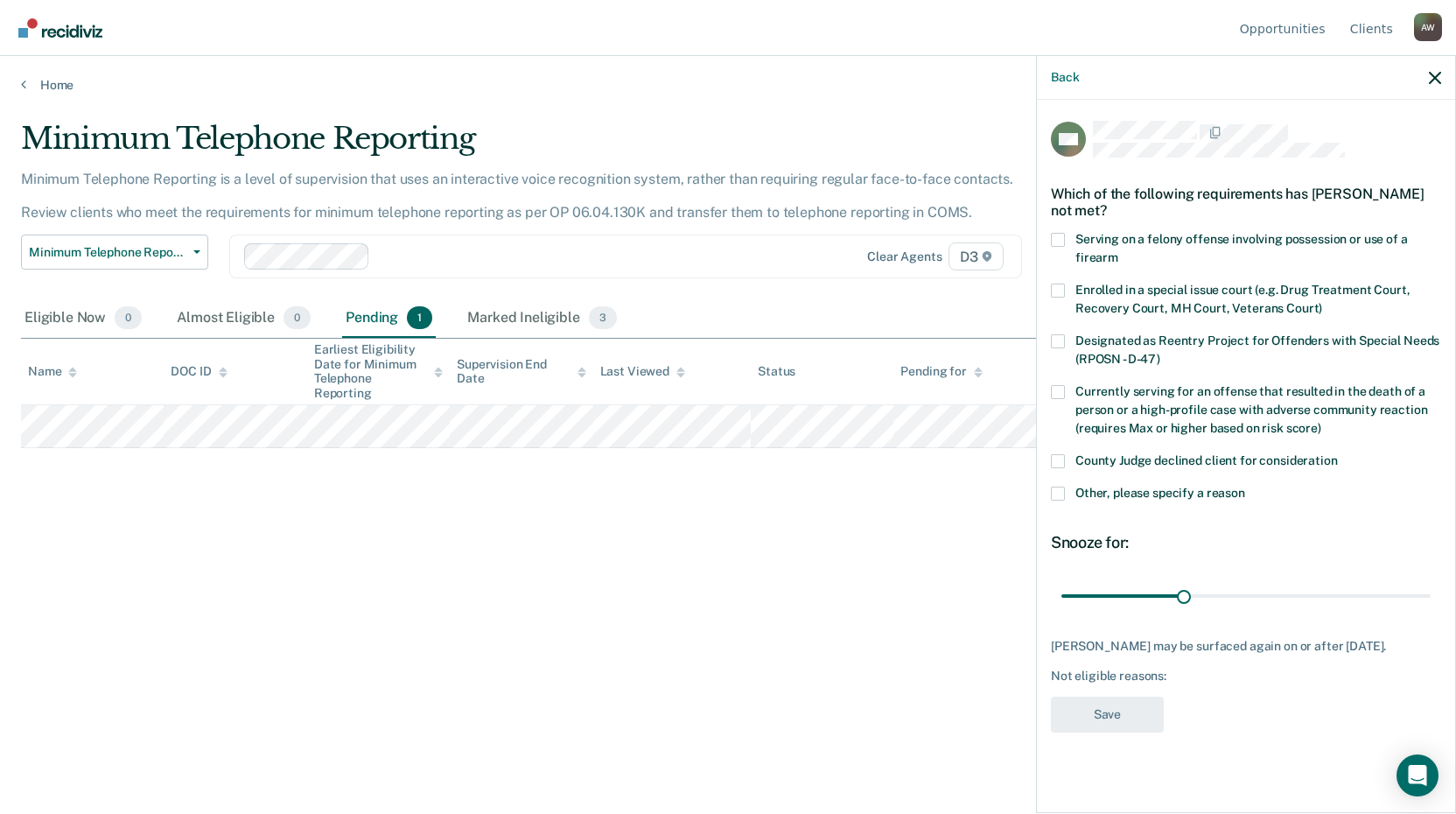
click at [1051, 464] on div "SM Which of the following requirements has [PERSON_NAME] not met? Serving on a …" at bounding box center [1245, 454] width 418 height 710
click at [1052, 465] on span at bounding box center [1057, 461] width 14 height 14
click at [1338, 454] on input "County Judge declined client for consideration" at bounding box center [1338, 454] width 0 height 0
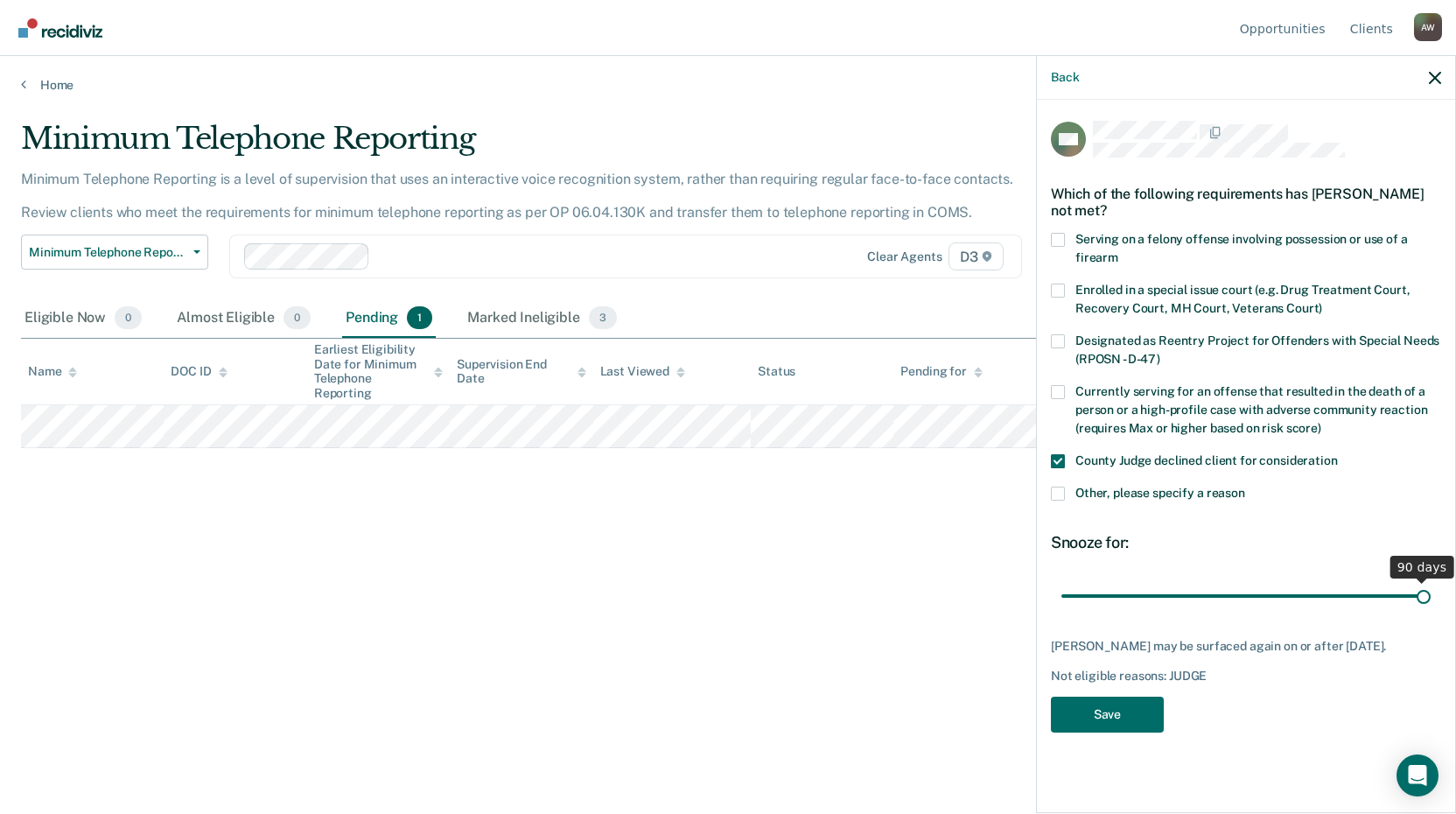
drag, startPoint x: 1185, startPoint y: 596, endPoint x: 1462, endPoint y: 630, distance: 279.1
type input "90"
click at [1431, 611] on input "range" at bounding box center [1245, 595] width 369 height 30
click at [1140, 716] on button "Save" at bounding box center [1107, 715] width 113 height 36
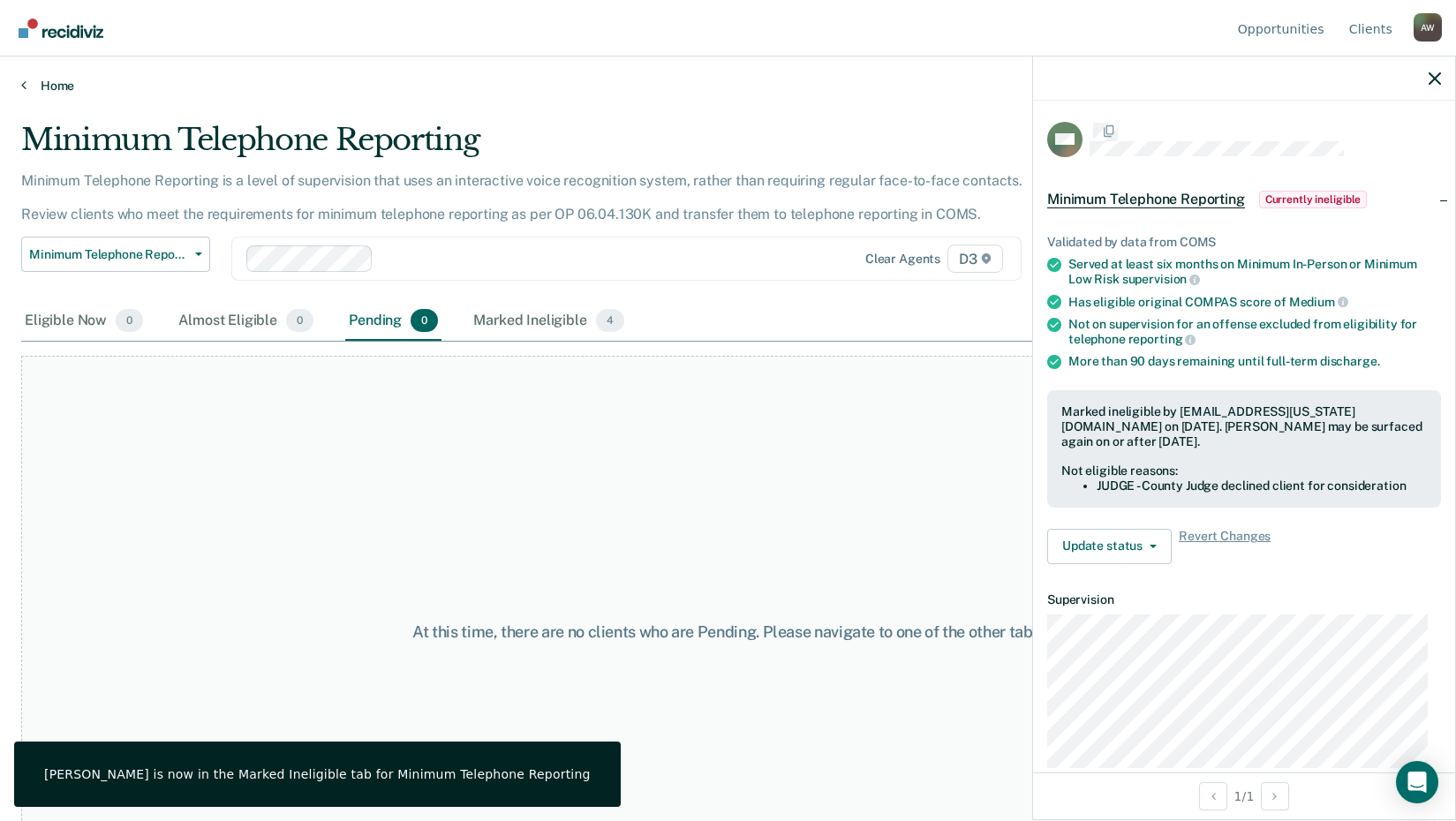
click at [50, 80] on link "Home" at bounding box center [728, 86] width 1414 height 16
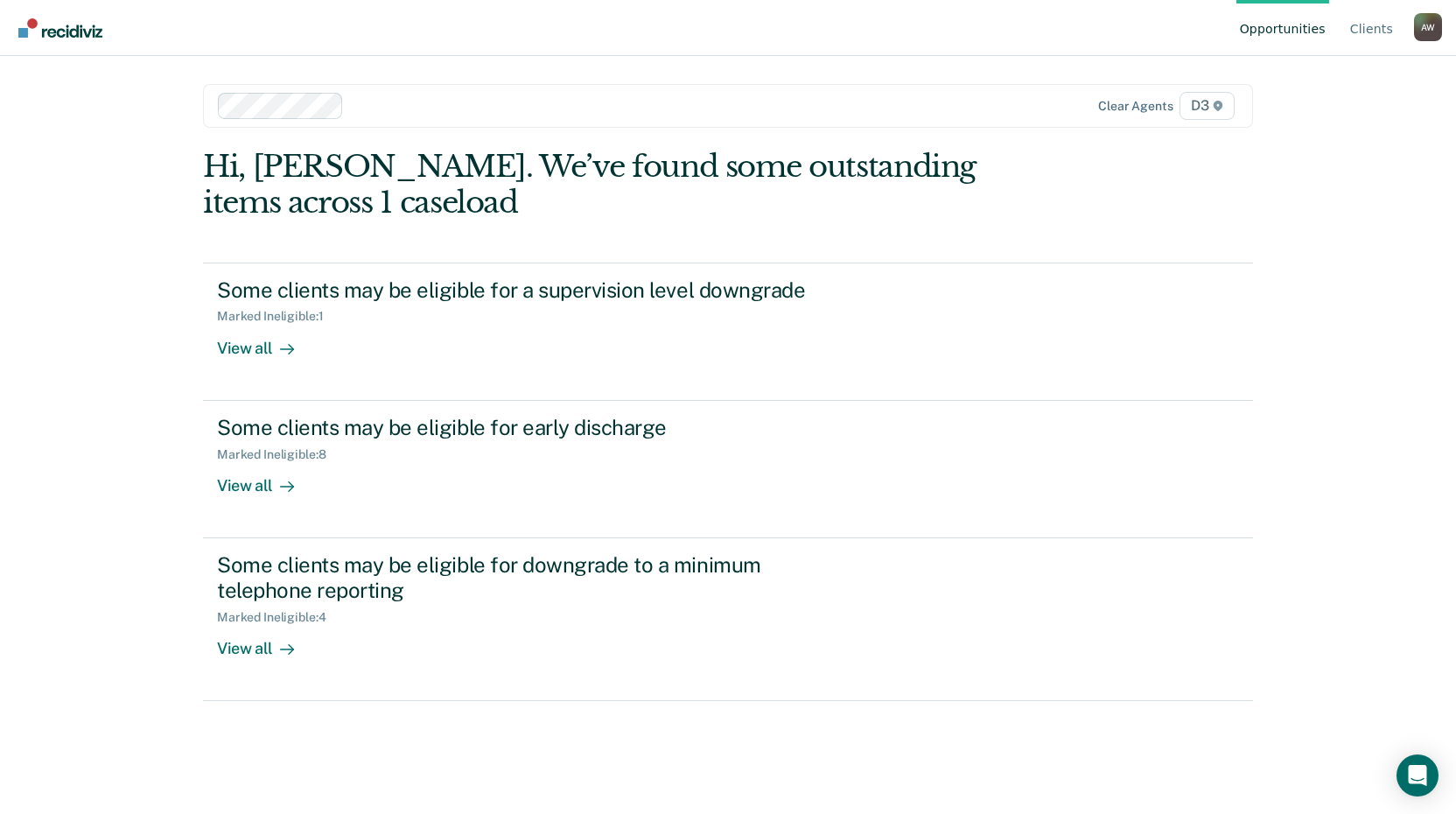
click at [1274, 25] on link "Opportunities" at bounding box center [1283, 27] width 93 height 56
click at [1375, 31] on link "Client s" at bounding box center [1371, 27] width 50 height 56
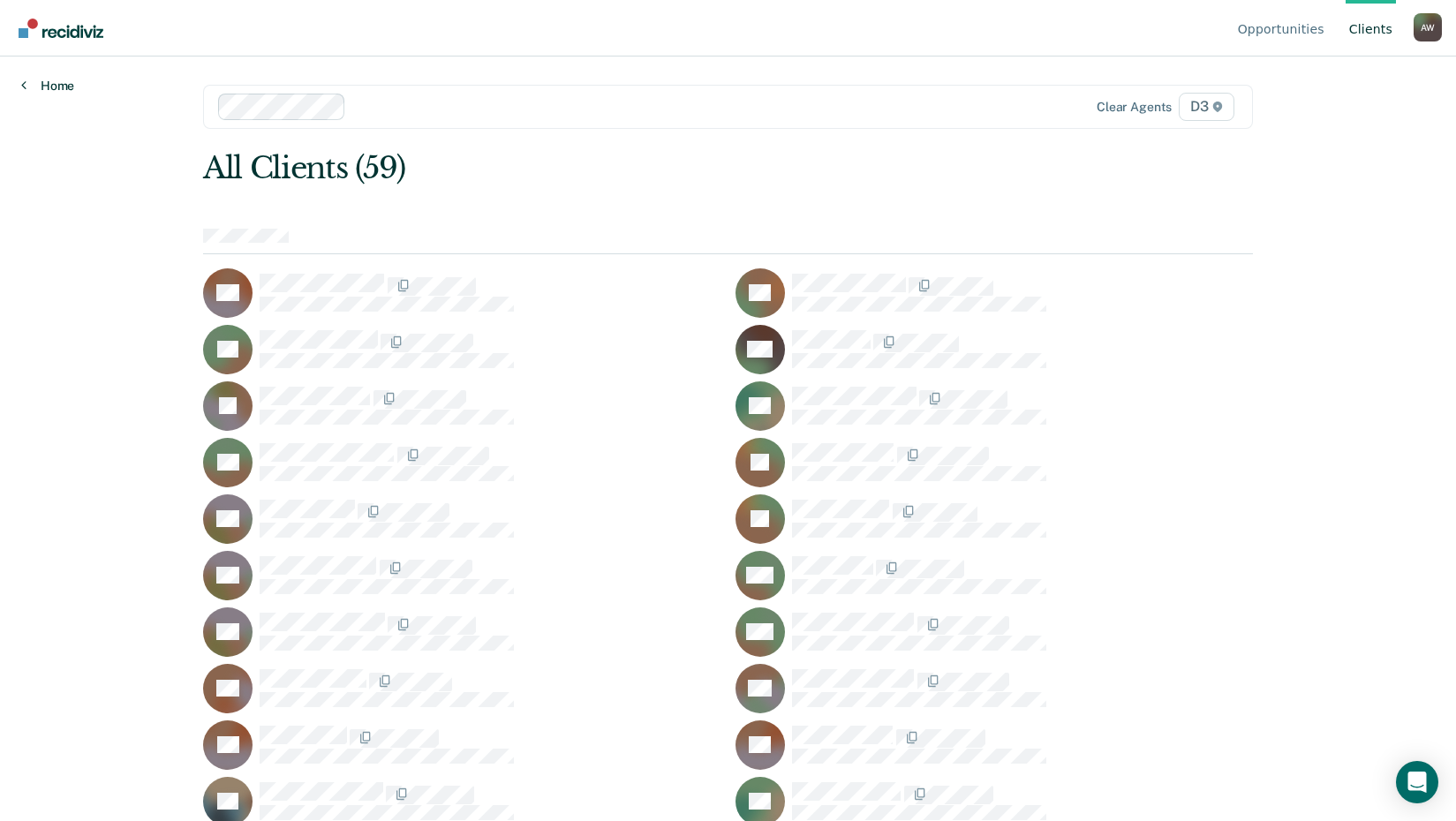
click at [57, 86] on link "Home" at bounding box center [48, 86] width 53 height 16
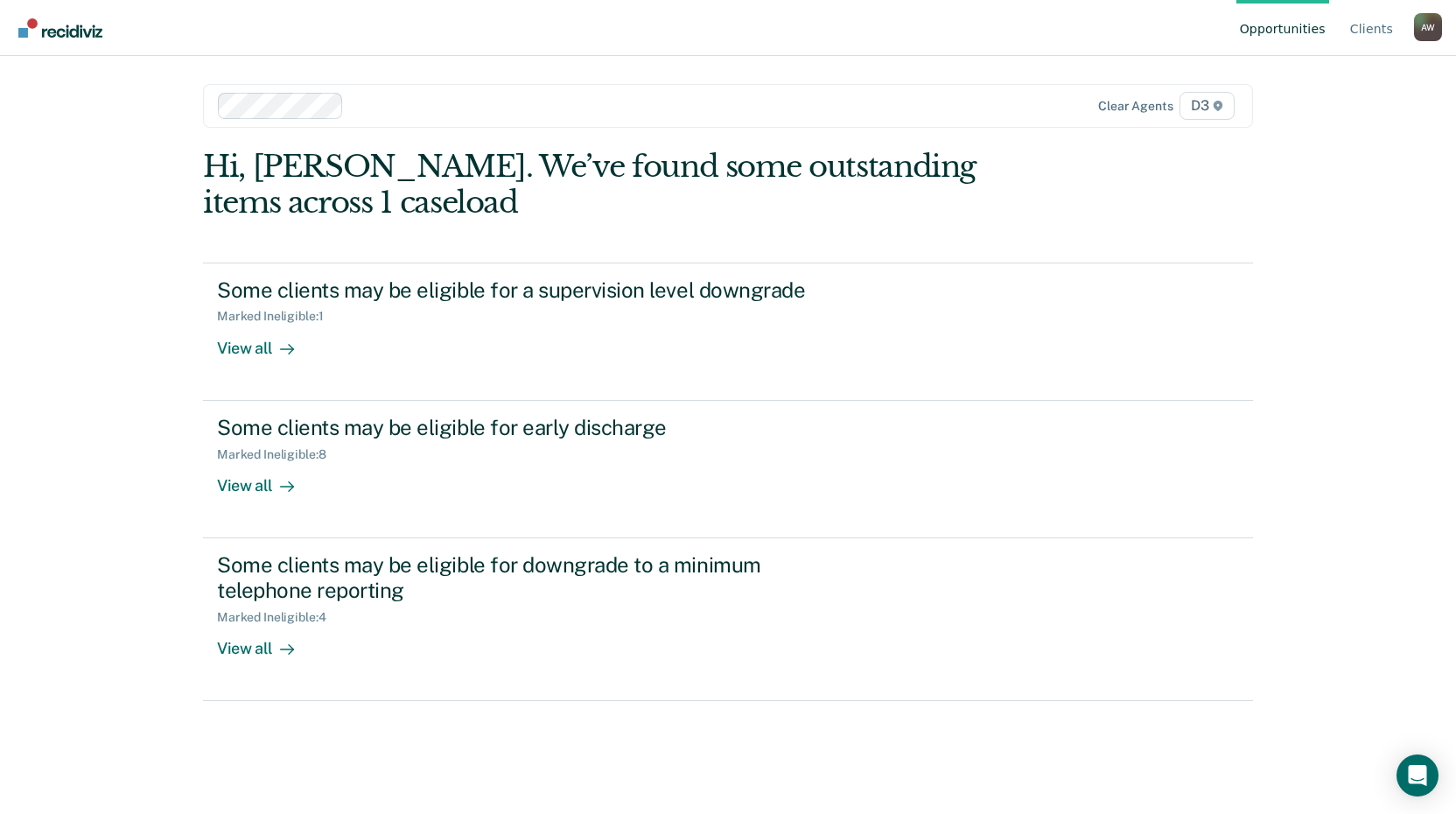
click at [1433, 33] on div "A W" at bounding box center [1428, 26] width 28 height 28
click at [1329, 140] on link "Log Out" at bounding box center [1358, 137] width 113 height 15
